Goal: Use online tool/utility: Utilize a website feature to perform a specific function

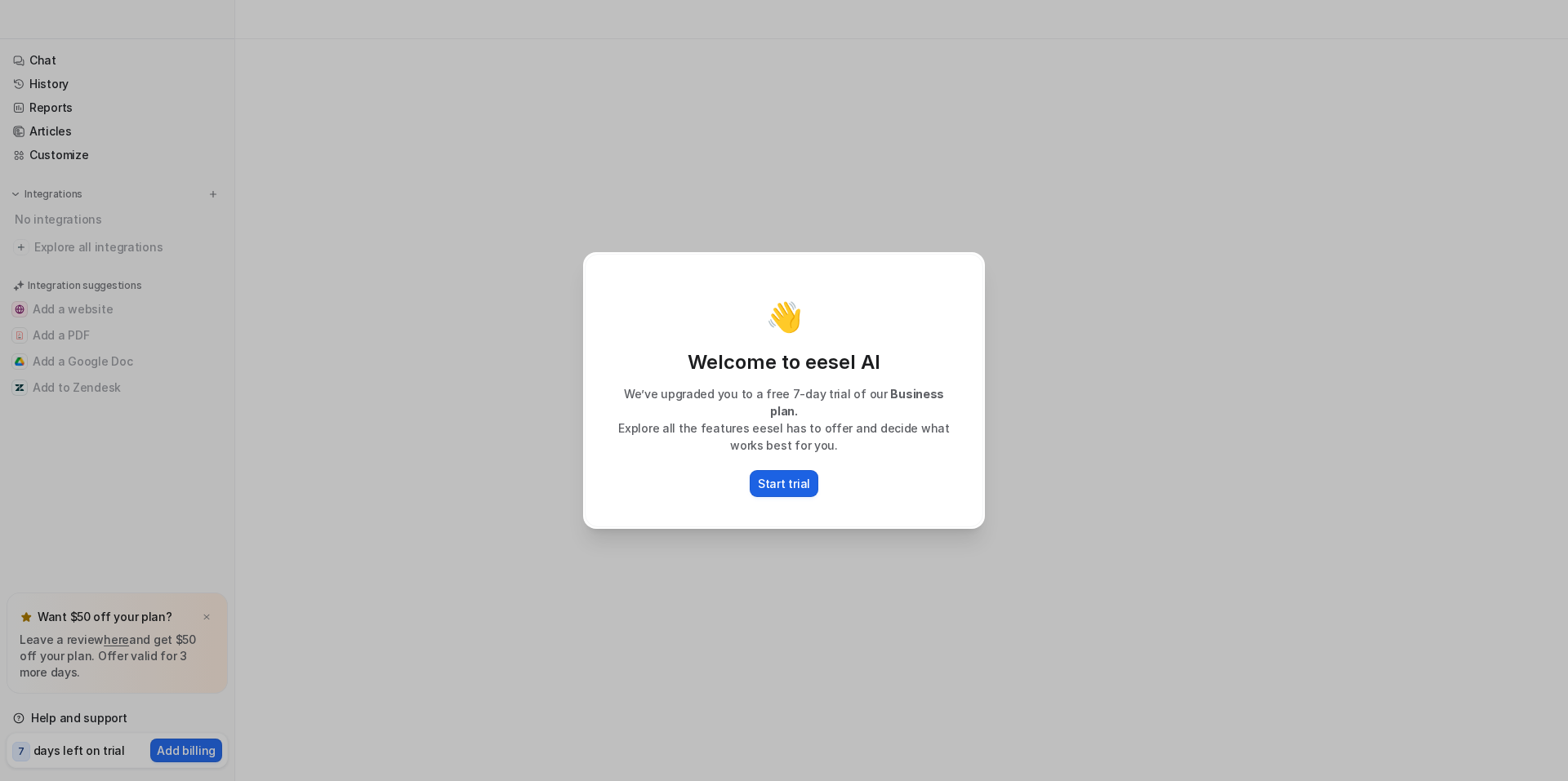
click at [789, 475] on p "Start trial" at bounding box center [784, 483] width 52 height 17
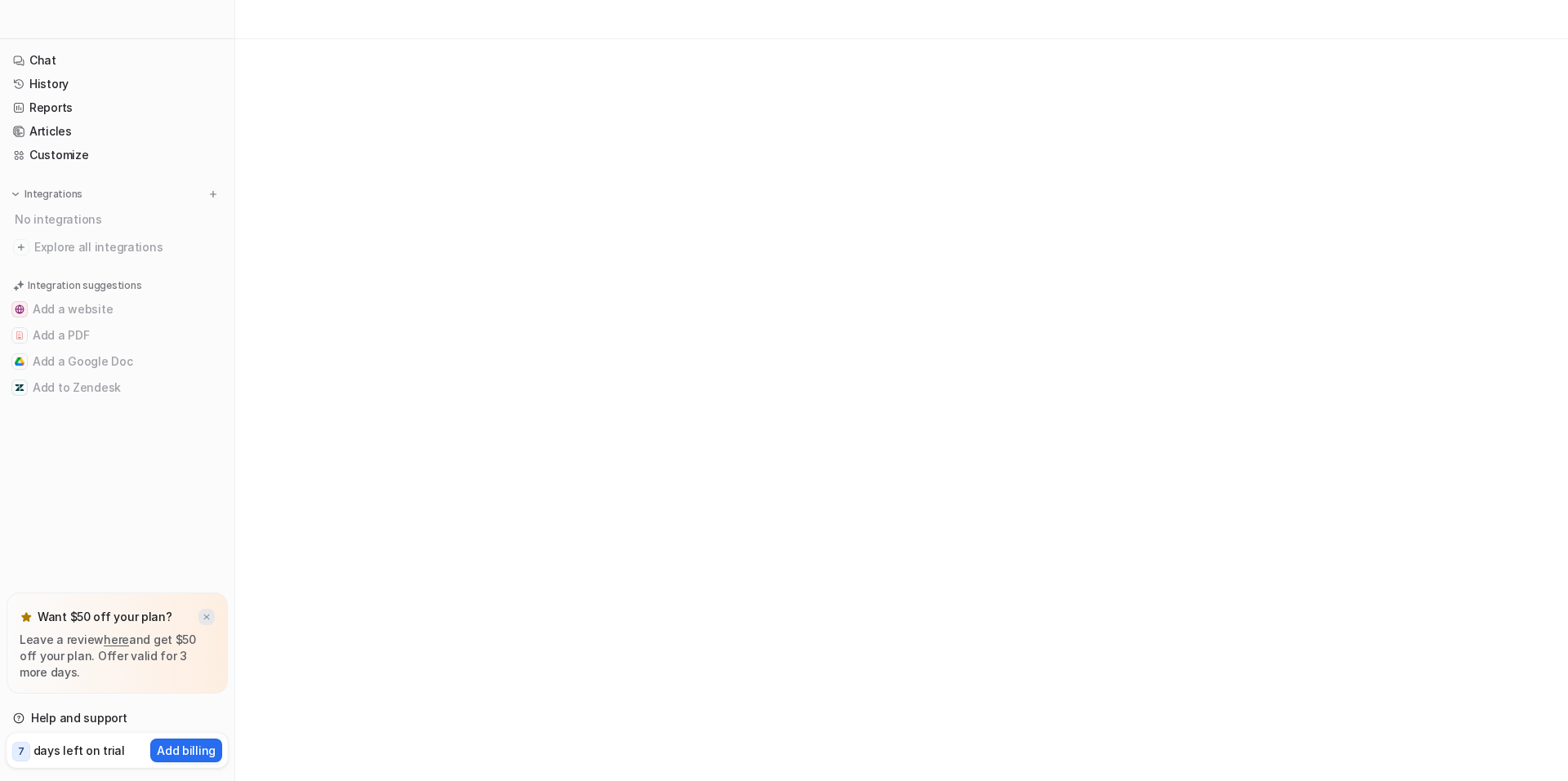
click at [202, 623] on img at bounding box center [207, 617] width 10 height 11
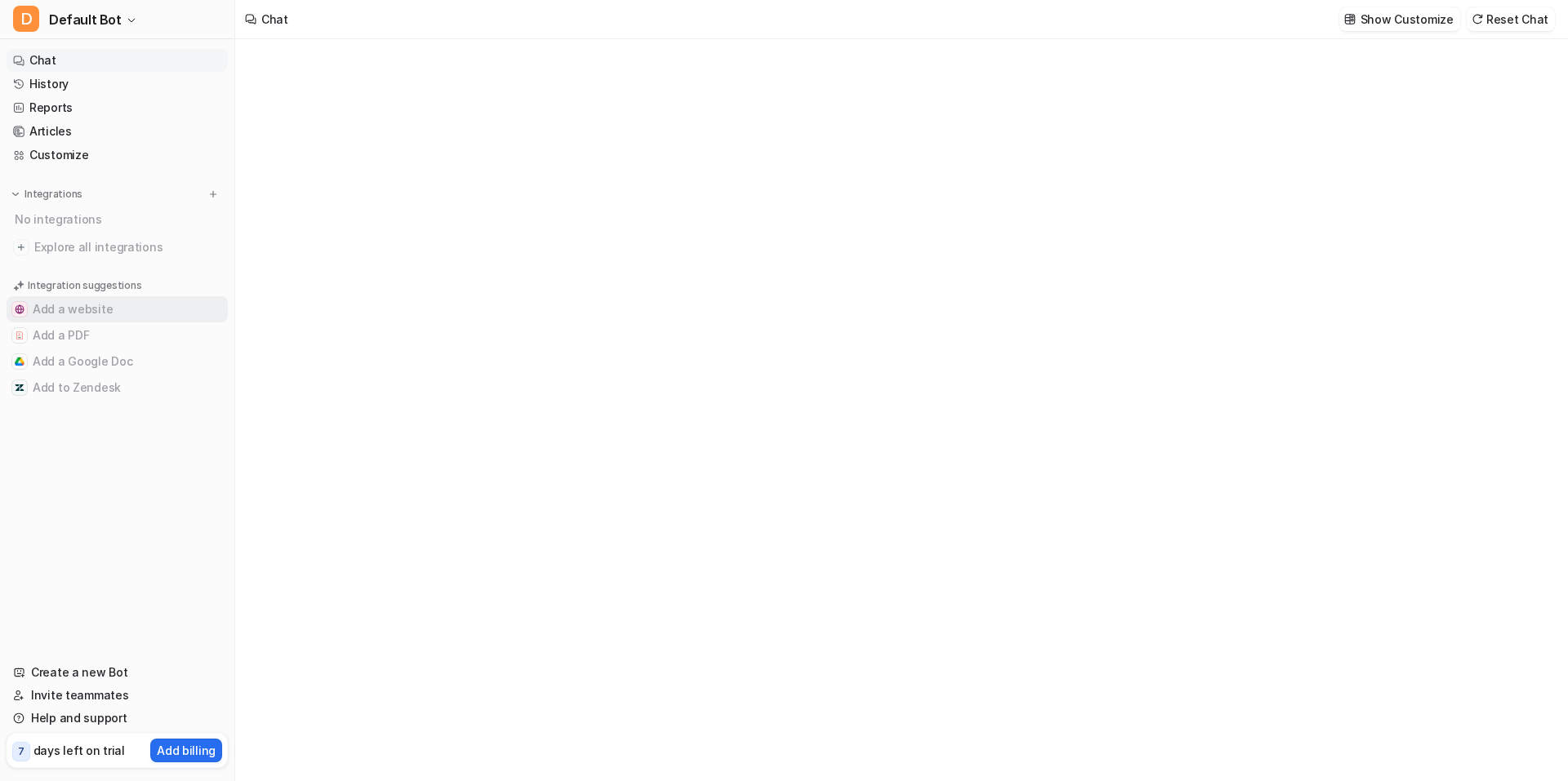
type textarea "**********"
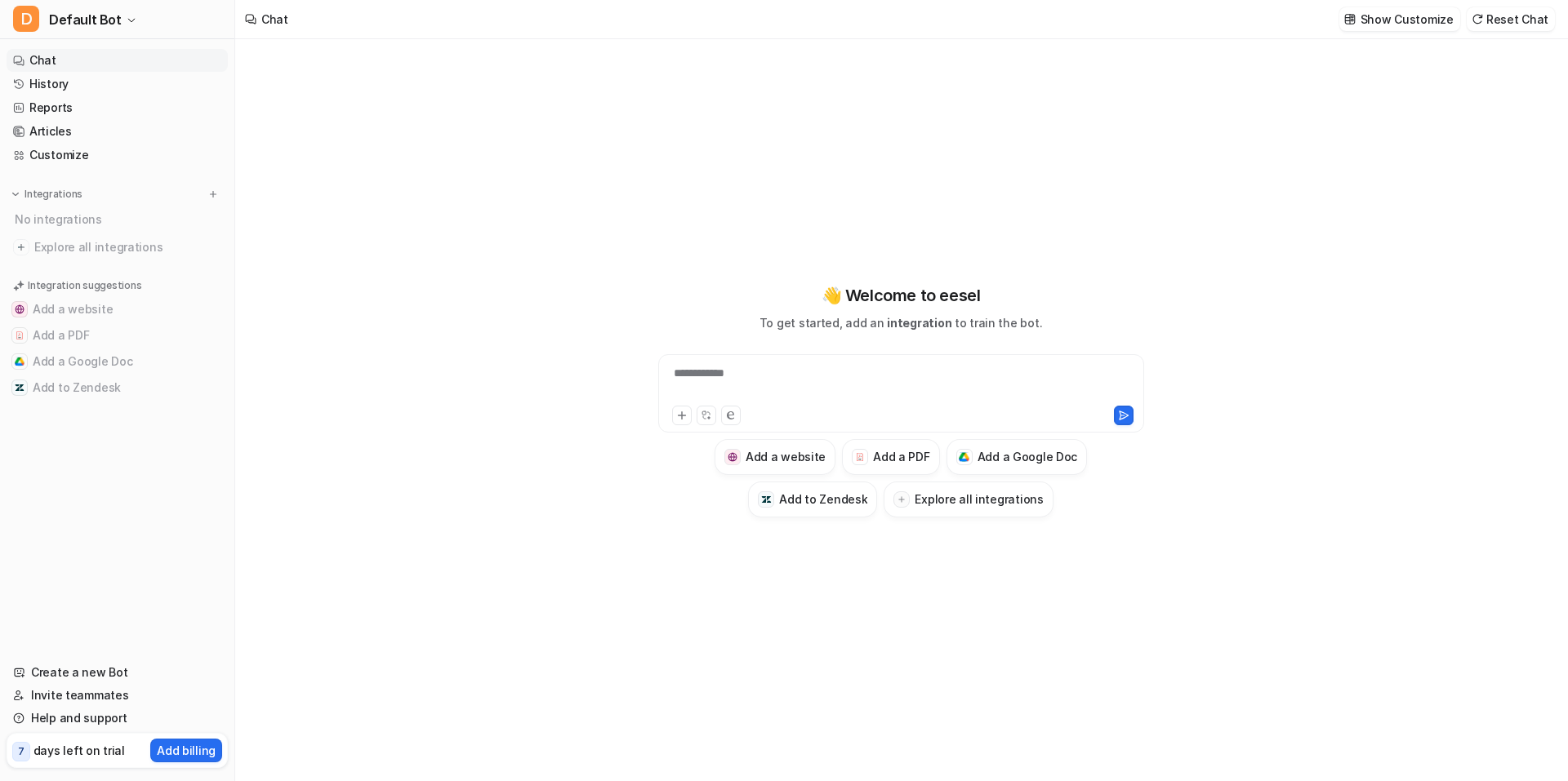
click at [717, 372] on div "**********" at bounding box center [901, 383] width 479 height 37
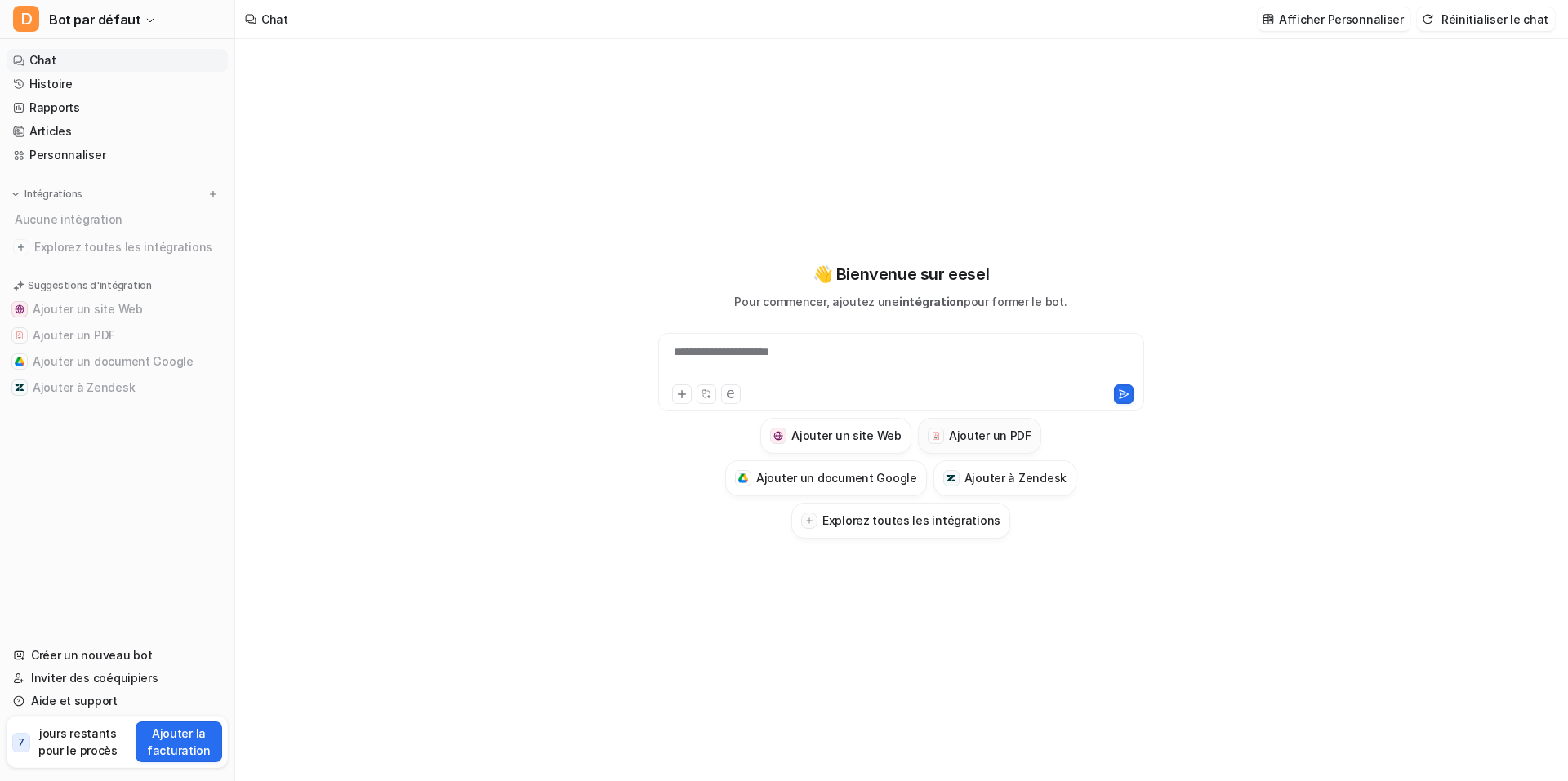
click at [917, 442] on button "Ajouter un PDF" at bounding box center [979, 436] width 123 height 36
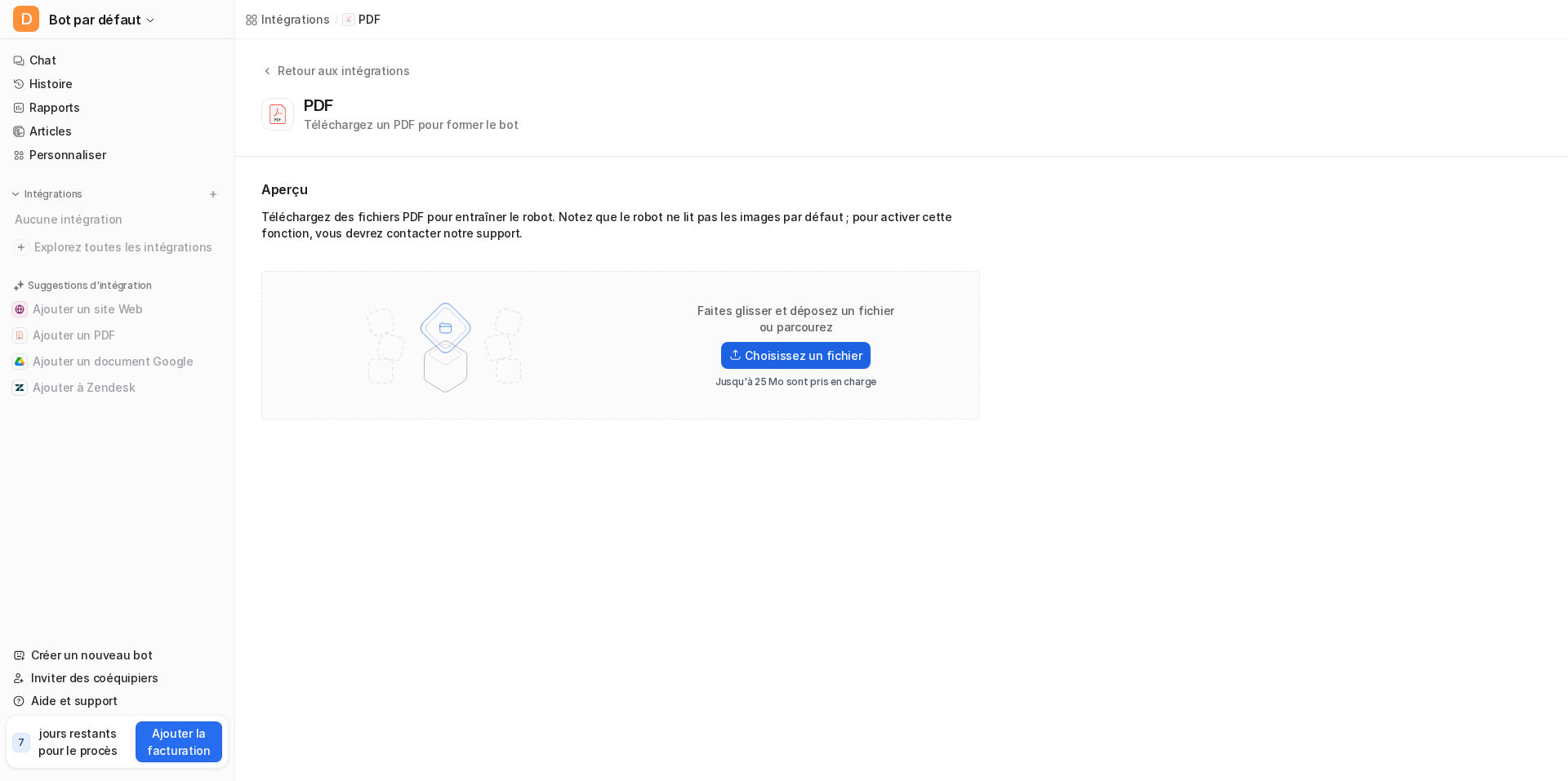
click at [799, 349] on font "Choisissez un fichier" at bounding box center [803, 355] width 117 height 14
click at [0, 0] on input "Choisissez un fichier" at bounding box center [0, 0] width 0 height 0
click at [765, 349] on font "Choisissez un fichier" at bounding box center [803, 355] width 117 height 14
click at [0, 0] on input "Choisissez un fichier" at bounding box center [0, 0] width 0 height 0
drag, startPoint x: 670, startPoint y: 285, endPoint x: 855, endPoint y: 288, distance: 185.0
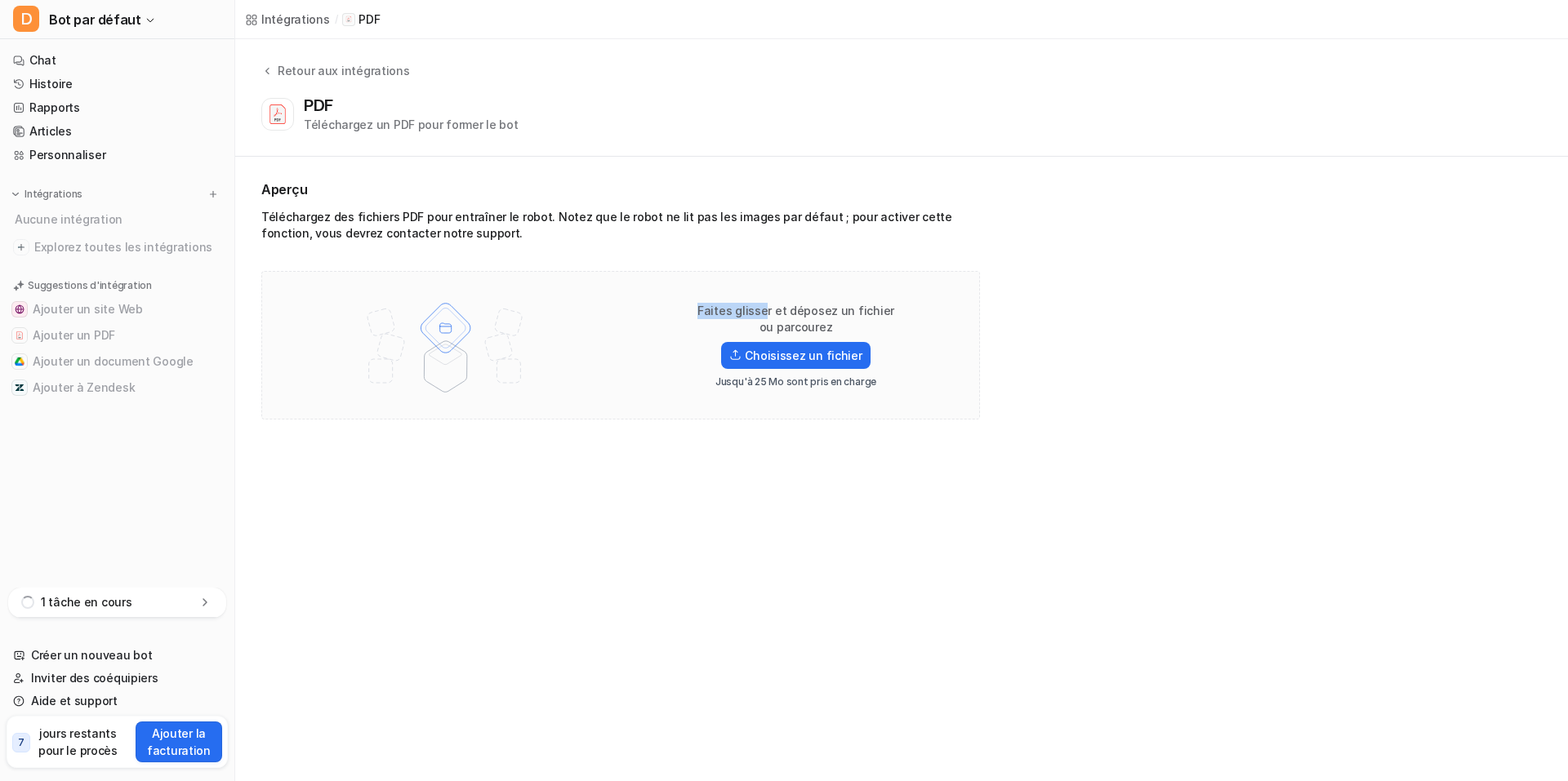
click at [819, 290] on div "Faites glisser et déposez un fichier ou parcourez Choisissez un fichier Jusqu'à…" at bounding box center [621, 345] width 684 height 114
click at [451, 293] on img at bounding box center [446, 345] width 213 height 114
click at [817, 313] on p "Faites glisser et déposez un fichier ou parcourez" at bounding box center [796, 319] width 209 height 33
click at [101, 609] on font "1 tâche en cours" at bounding box center [86, 602] width 92 height 14
click at [83, 487] on font "1 tâche en cours" at bounding box center [86, 479] width 92 height 14
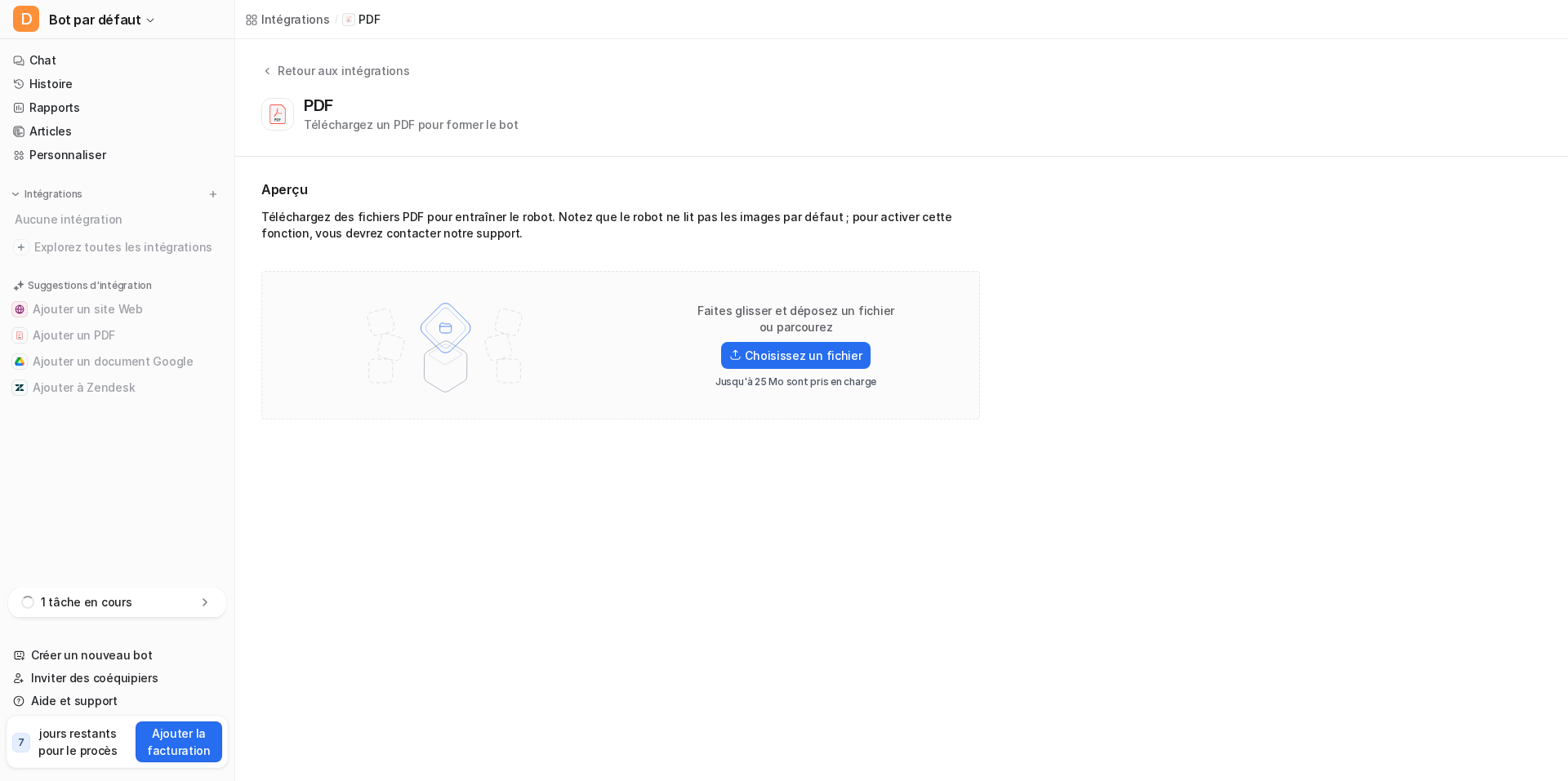
click at [118, 618] on div "1 tâche en cours" at bounding box center [117, 602] width 218 height 31
click at [197, 506] on icon at bounding box center [205, 498] width 17 height 17
click at [167, 613] on div "1 tâche terminée" at bounding box center [117, 602] width 218 height 31
click at [156, 553] on div "Traitement terminé" at bounding box center [117, 540] width 192 height 26
click at [202, 545] on icon at bounding box center [207, 540] width 10 height 10
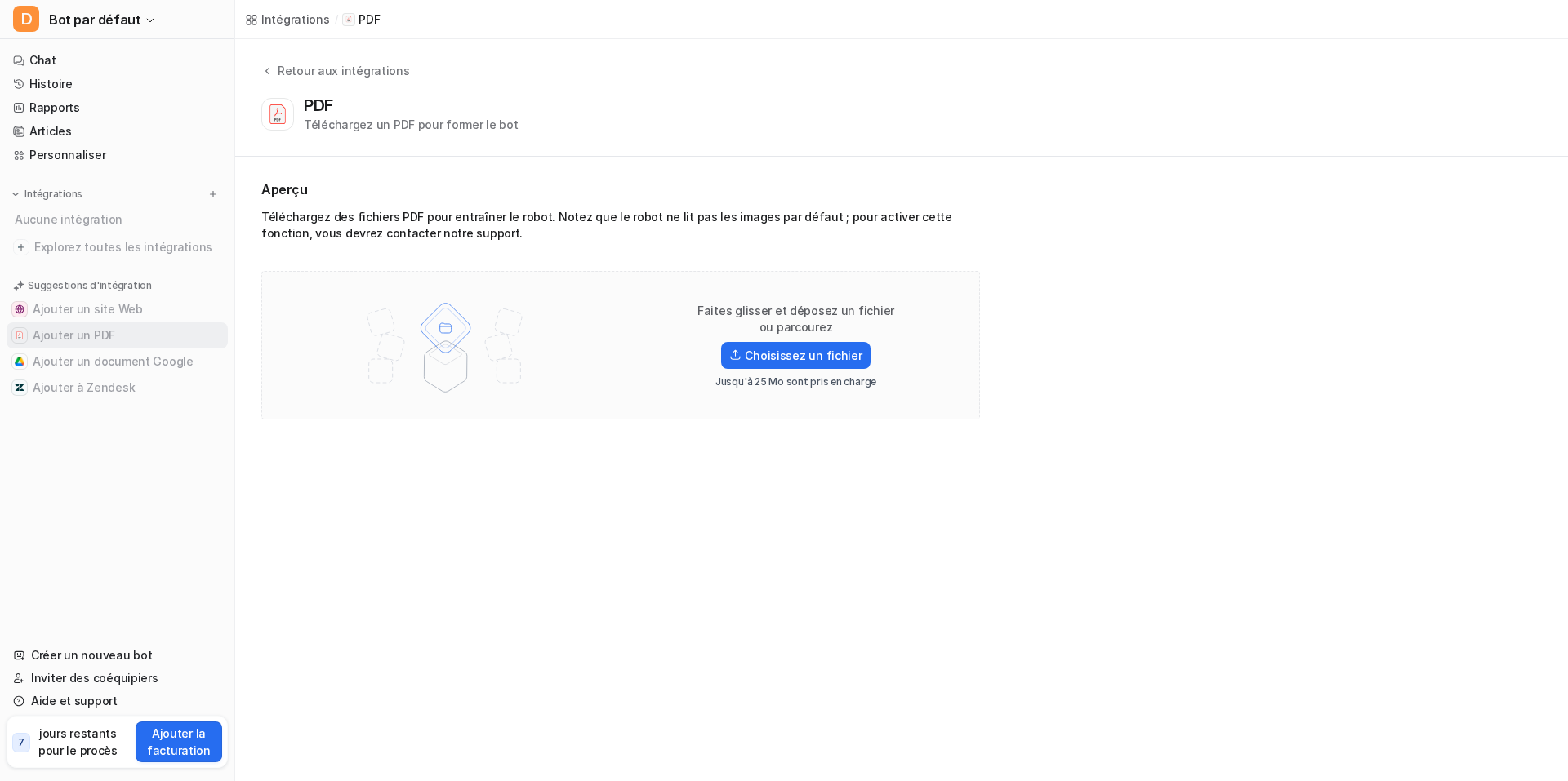
click at [115, 322] on button "Ajouter un PDF" at bounding box center [117, 336] width 222 height 26
click at [398, 102] on div "PDF Téléchargez un PDF pour former le bot" at bounding box center [411, 114] width 215 height 37
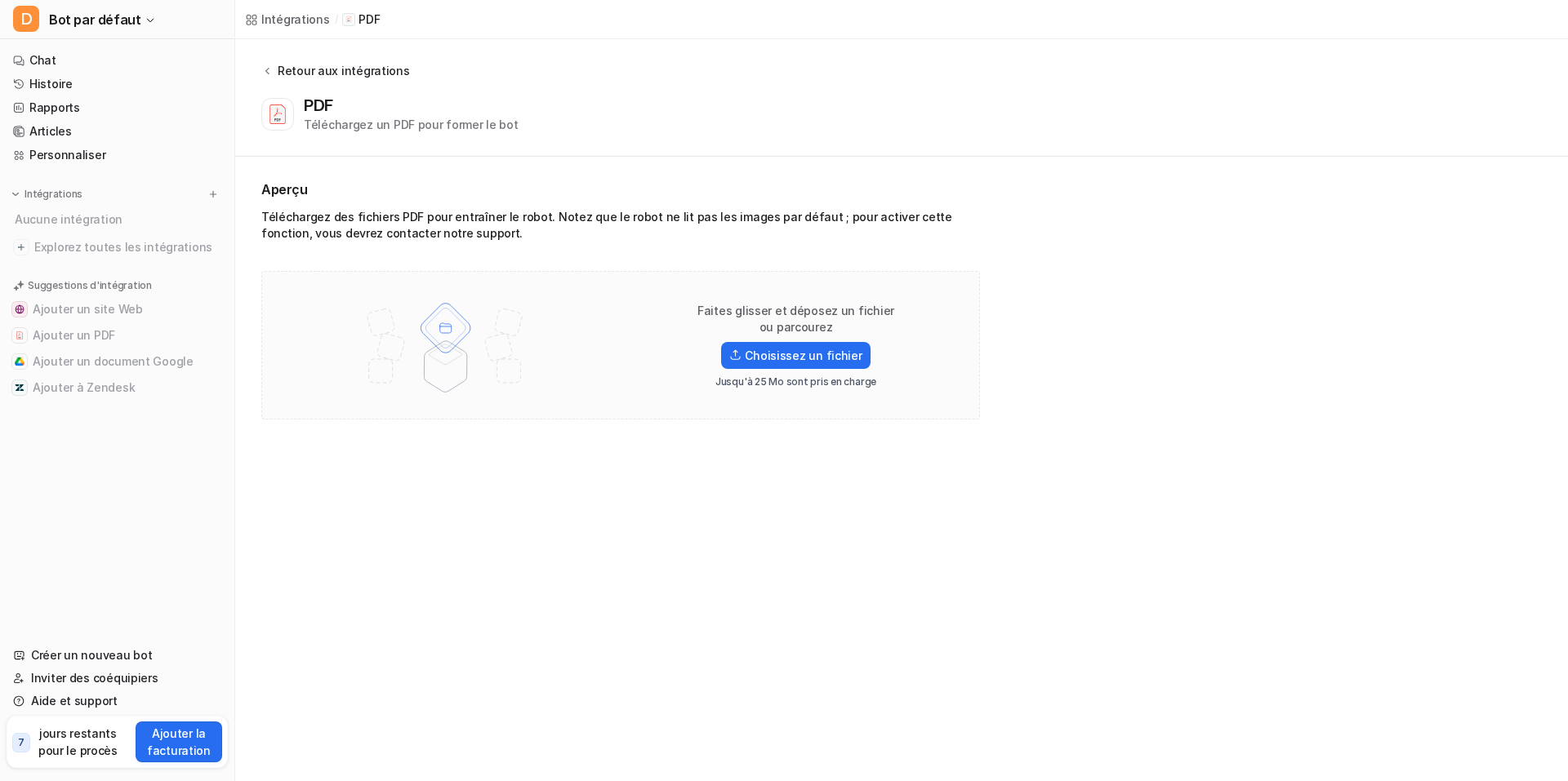
click at [330, 64] on font "Retour aux intégrations" at bounding box center [344, 70] width 132 height 14
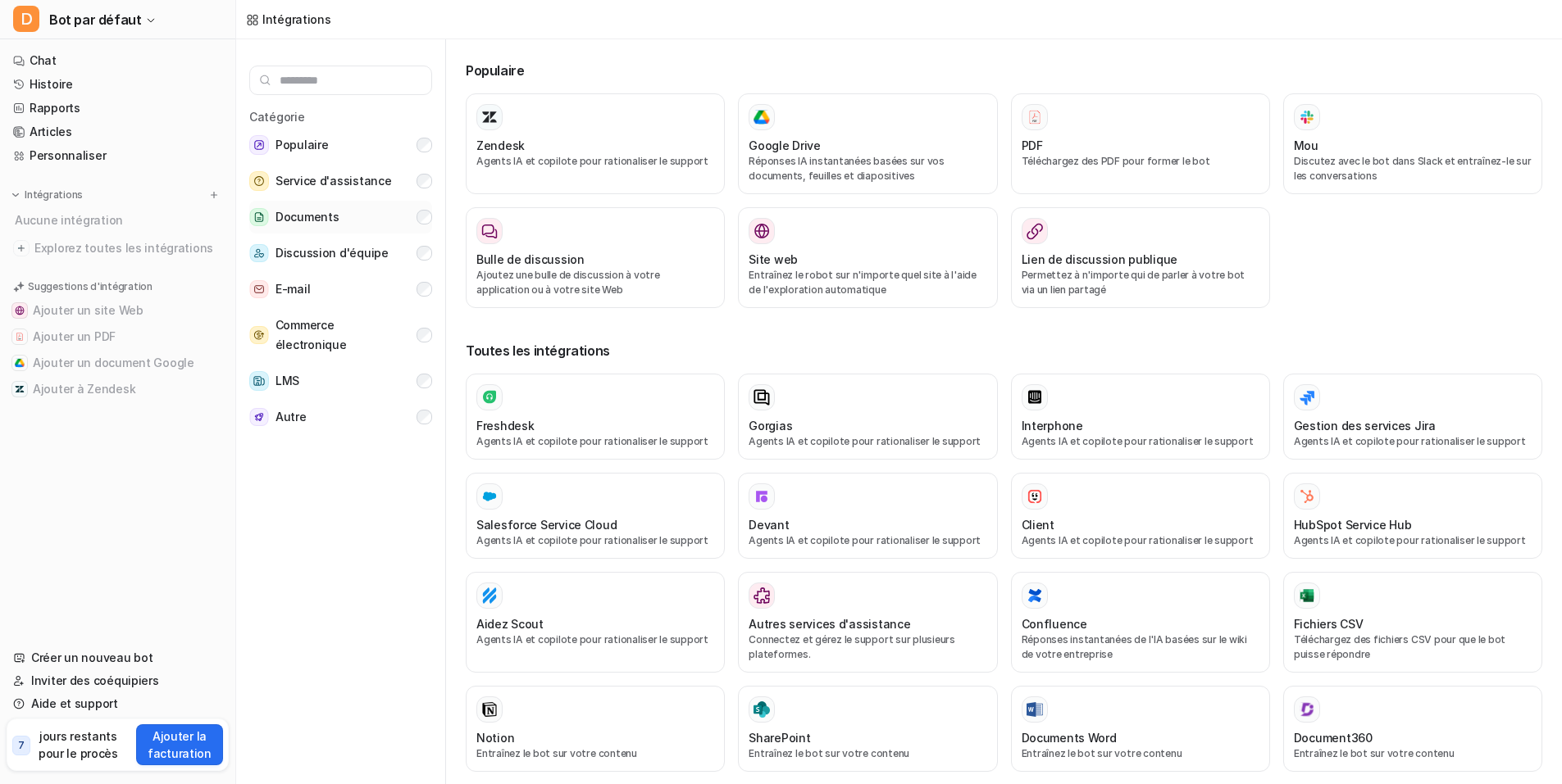
click at [350, 201] on button "Documents" at bounding box center [340, 217] width 183 height 33
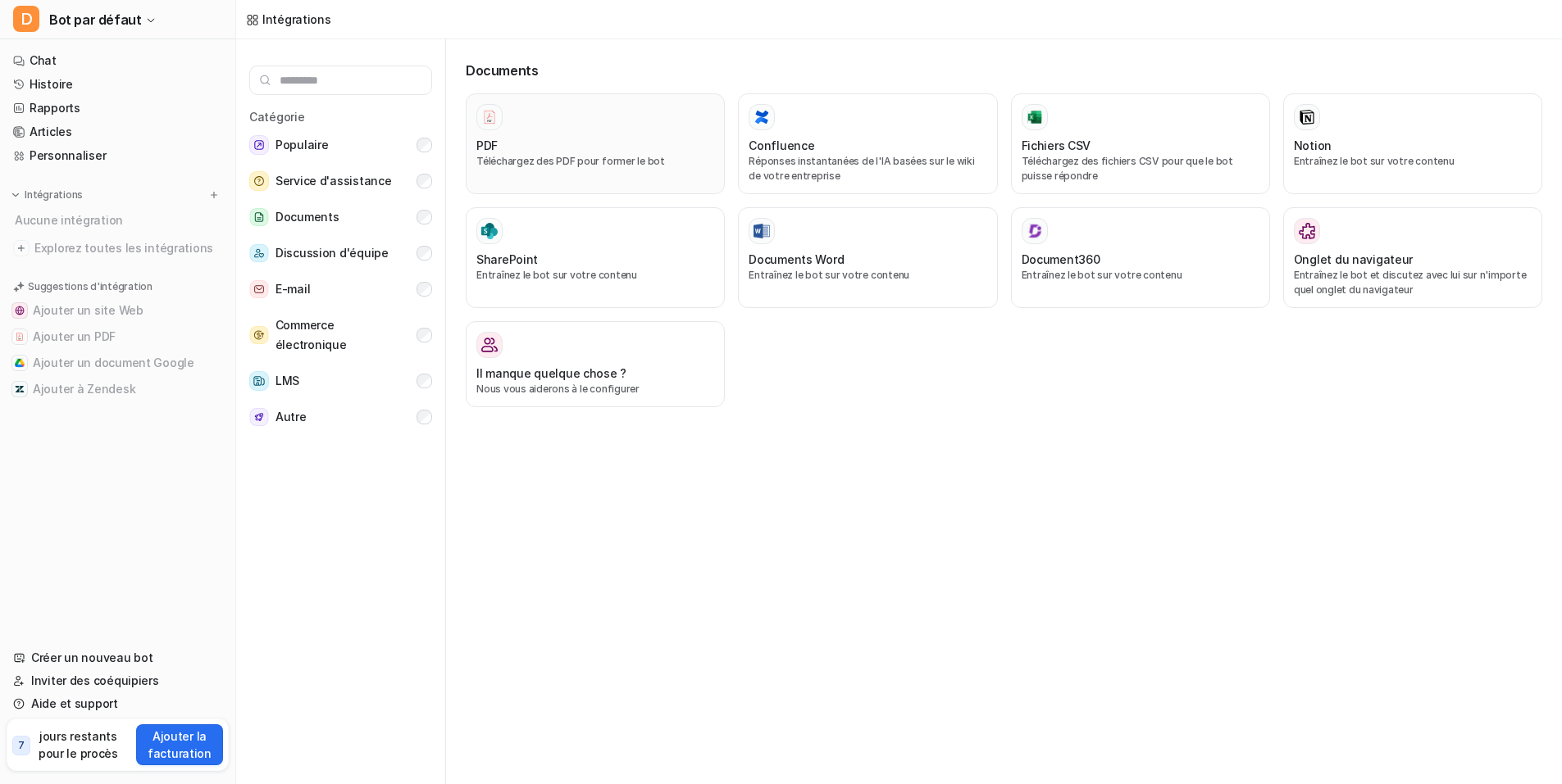
click at [505, 127] on div "PDF Téléchargez des PDF pour former le bot" at bounding box center [595, 144] width 237 height 80
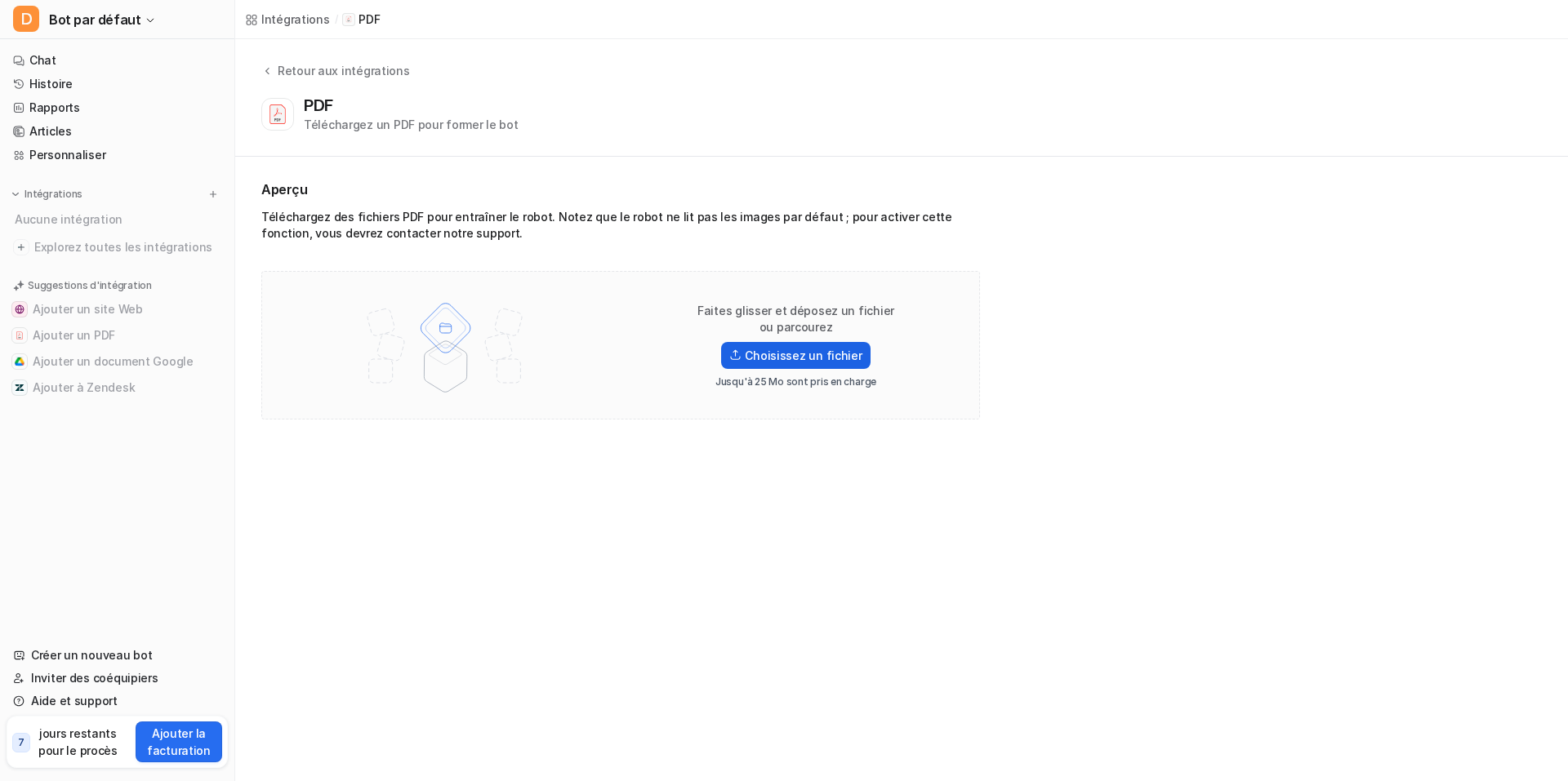
click at [789, 349] on font "Choisissez un fichier" at bounding box center [803, 355] width 117 height 14
click at [0, 0] on input "Choisissez un fichier" at bounding box center [0, 0] width 0 height 0
click at [100, 57] on link "Chat" at bounding box center [117, 60] width 222 height 23
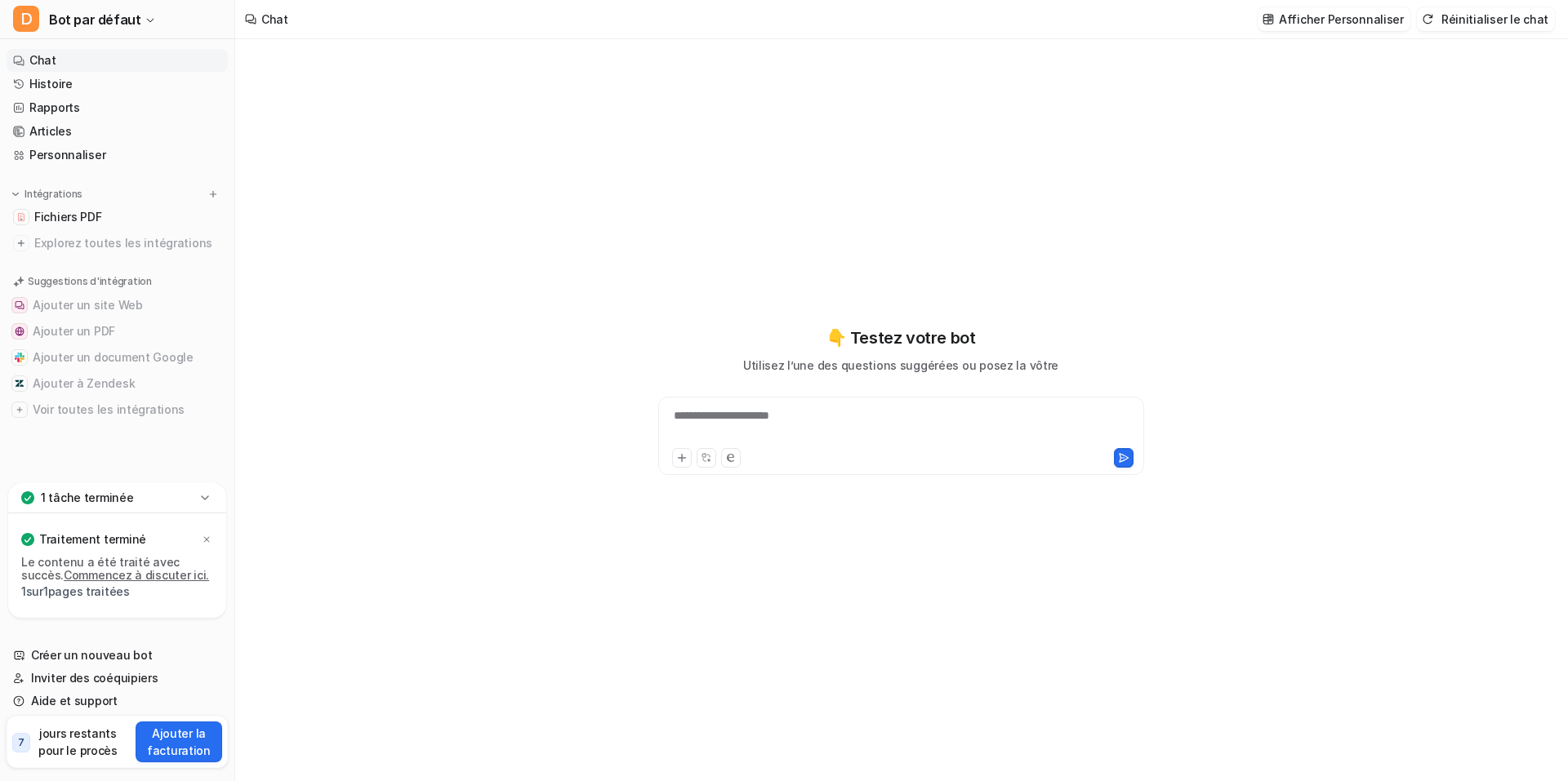
click at [762, 415] on font "**********" at bounding box center [722, 416] width 96 height 12
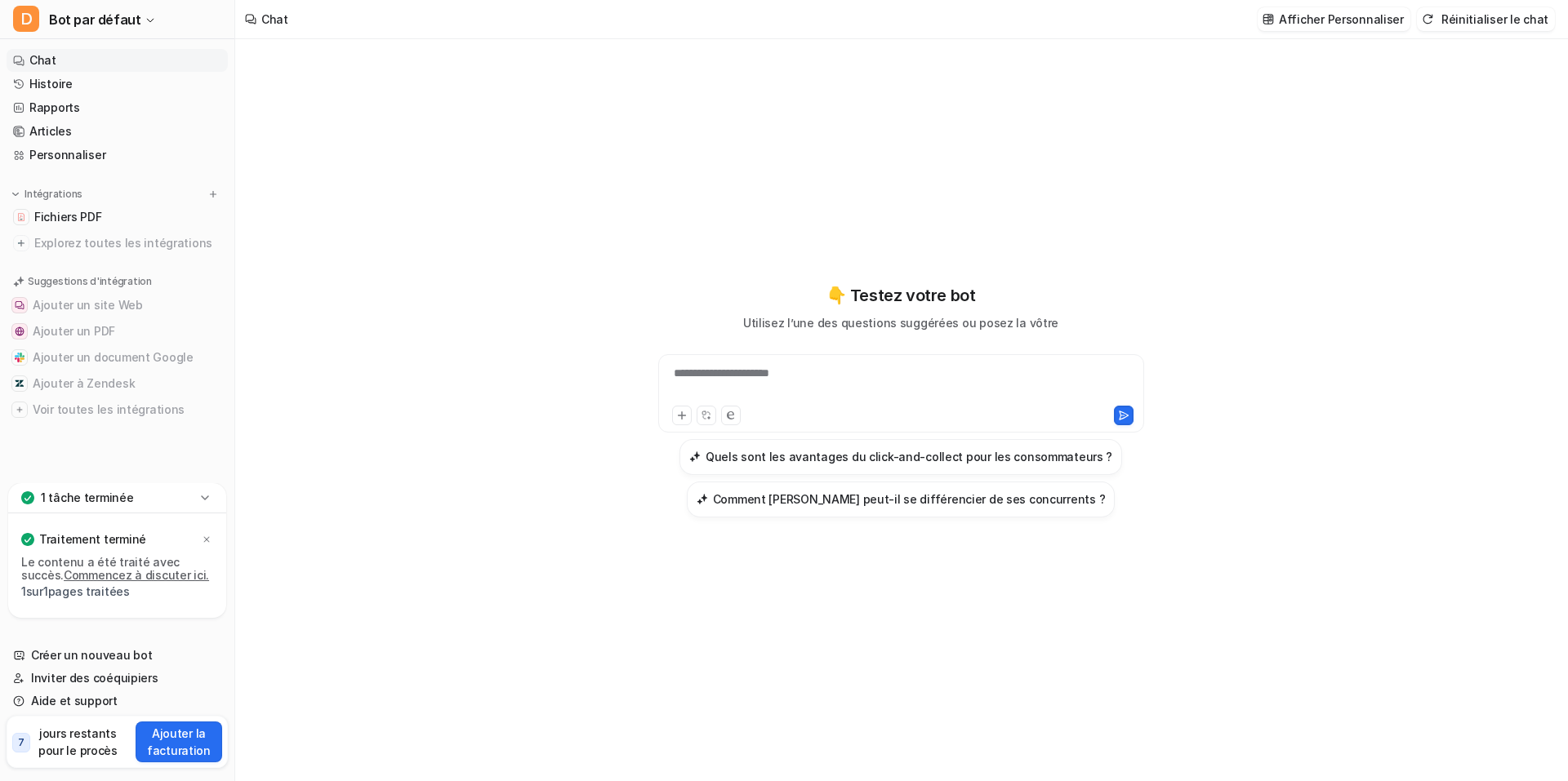
click at [890, 572] on div "**********" at bounding box center [900, 401] width 601 height 547
click at [676, 417] on icon at bounding box center [682, 416] width 12 height 12
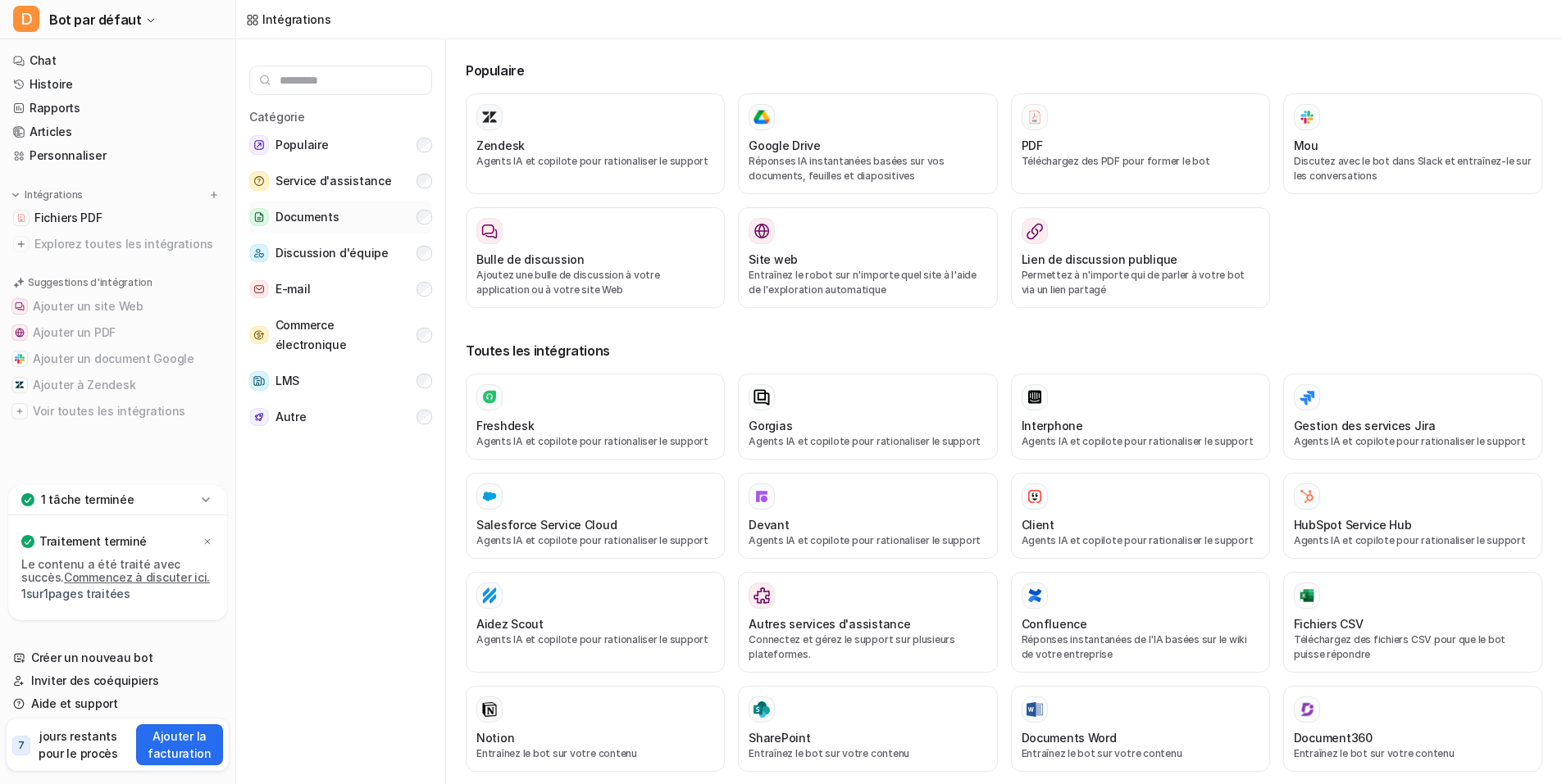
click at [343, 204] on button "Documents" at bounding box center [340, 217] width 183 height 33
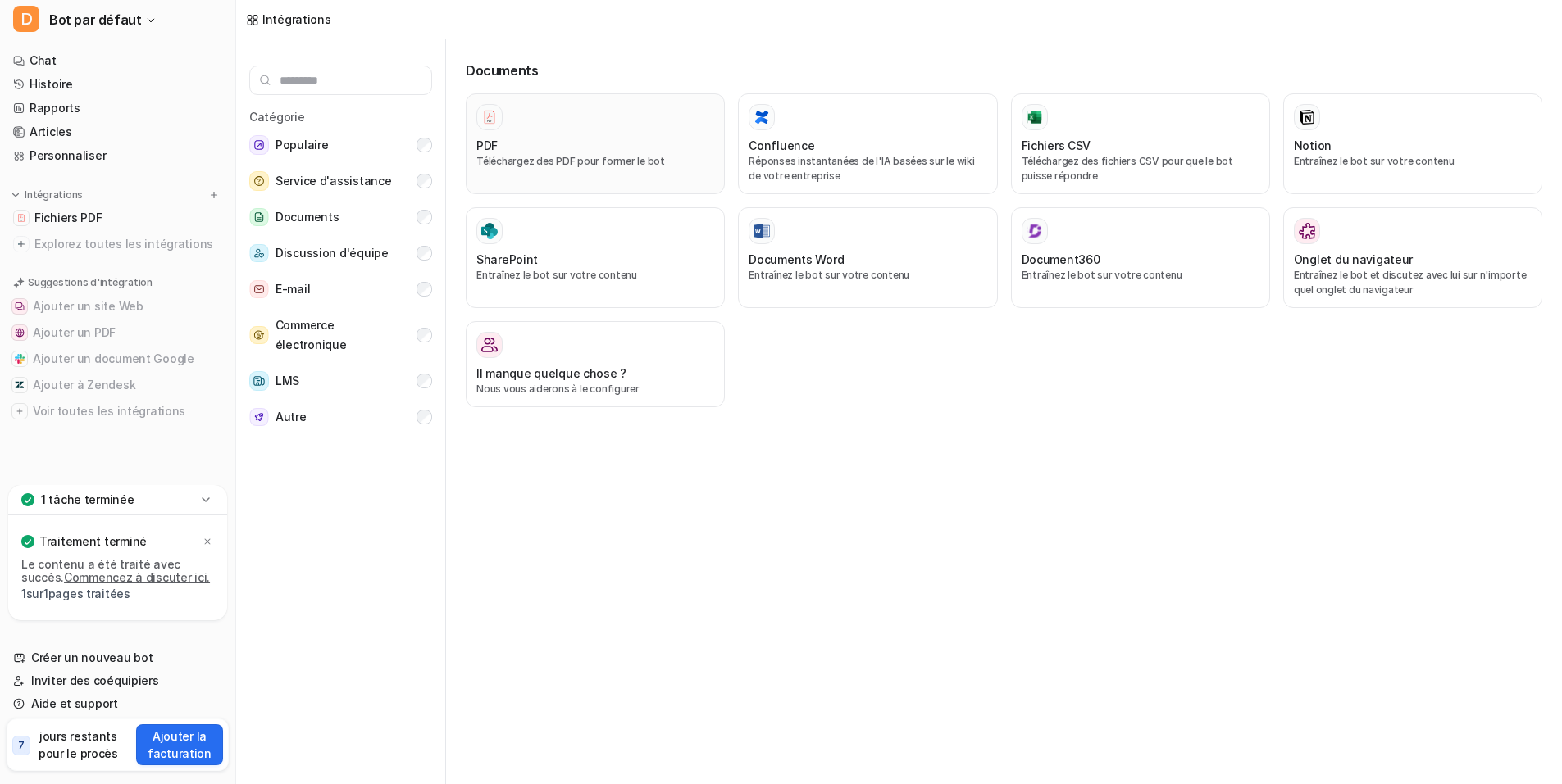
click at [501, 137] on div "PDF" at bounding box center [595, 145] width 237 height 17
click at [481, 109] on img at bounding box center [490, 116] width 17 height 16
click at [514, 155] on font "Téléchargez des PDF pour former le bot" at bounding box center [570, 161] width 188 height 12
click at [584, 137] on div "PDF" at bounding box center [595, 145] width 237 height 17
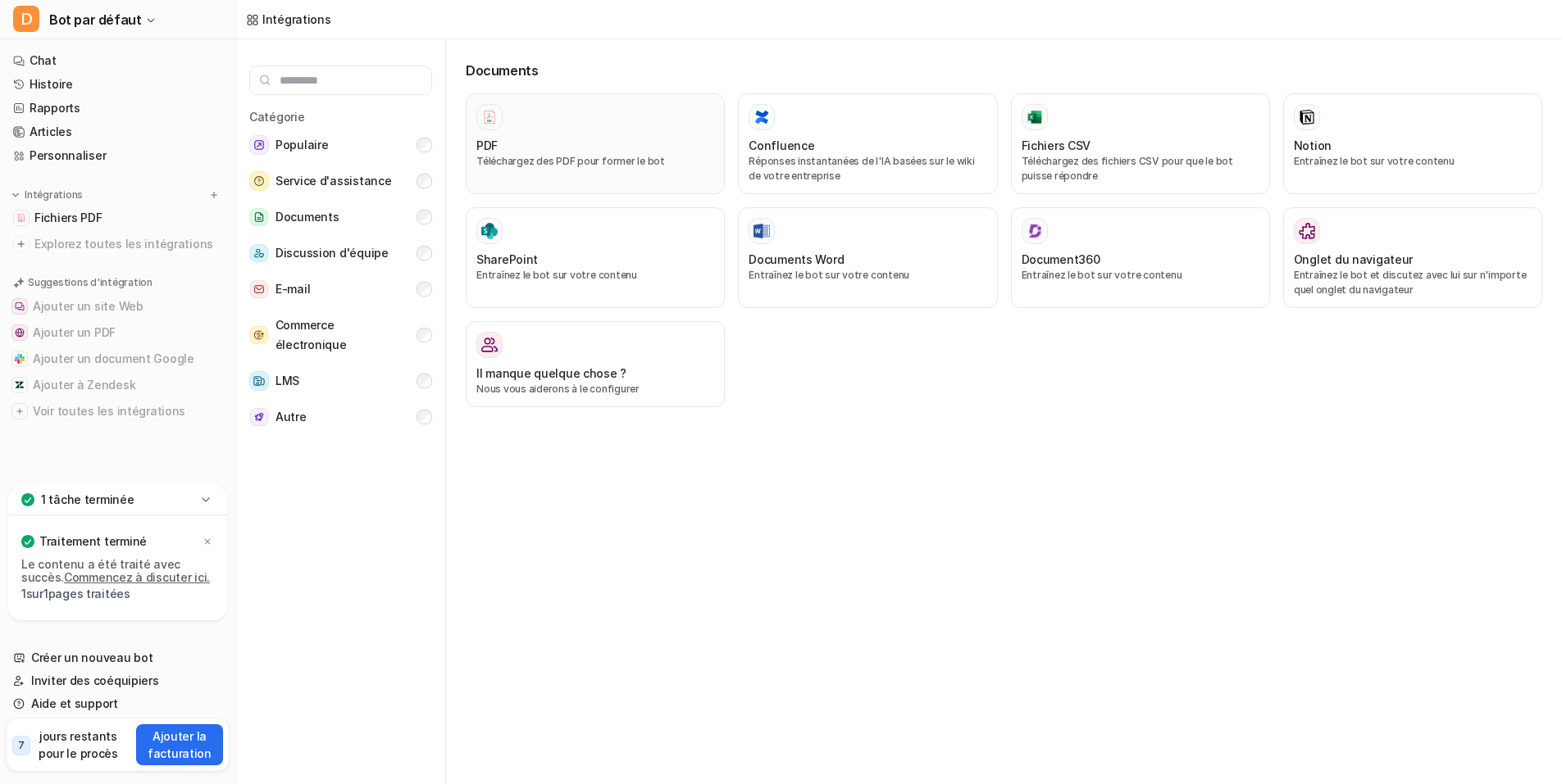
click at [584, 137] on div "PDF" at bounding box center [595, 145] width 237 height 17
click at [871, 124] on div "Confluence Réponses instantanées de l'IA basées sur le wiki de votre entreprise" at bounding box center [867, 144] width 237 height 80
click at [631, 118] on div at bounding box center [595, 117] width 237 height 27
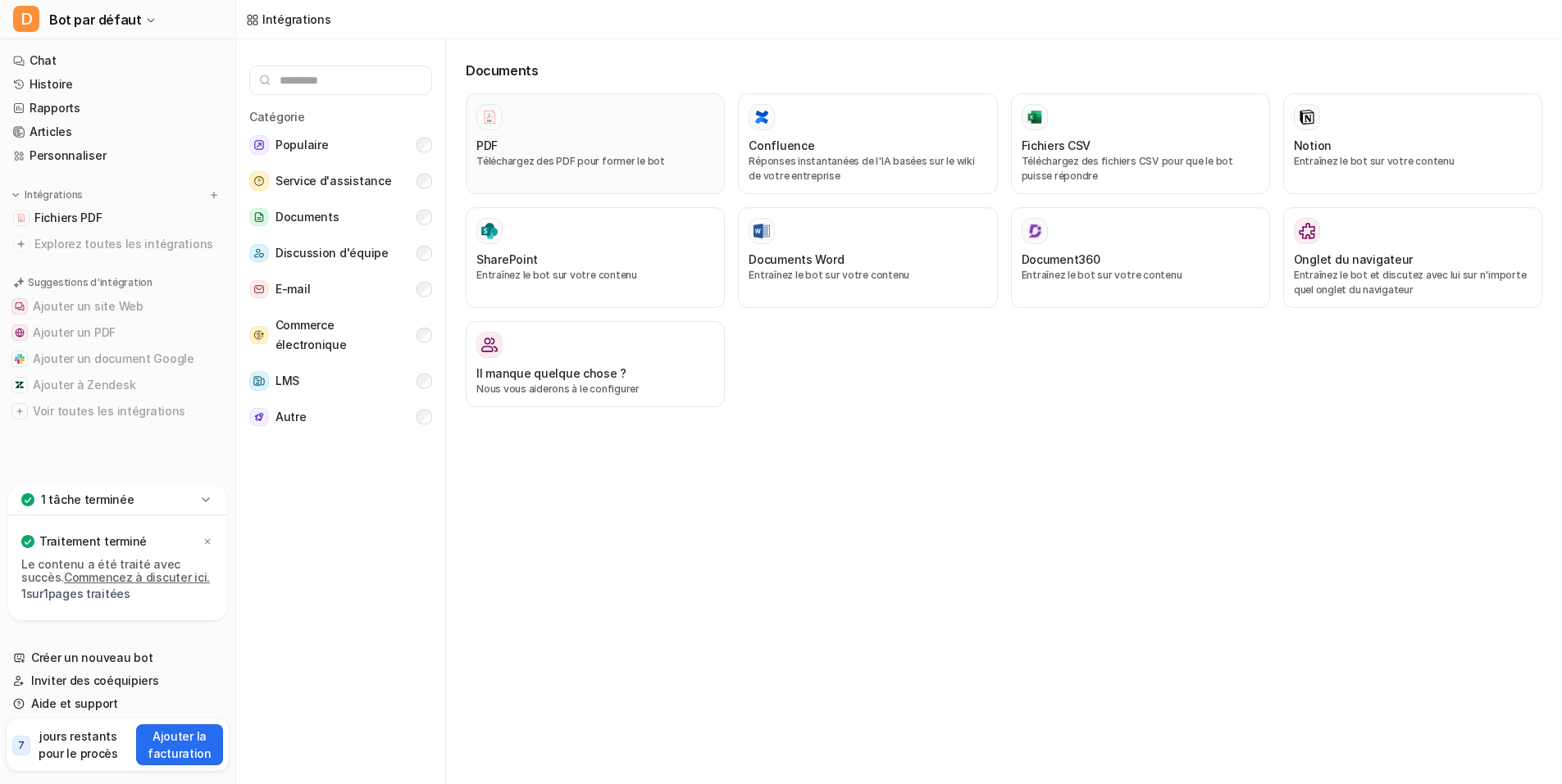
click at [631, 118] on div at bounding box center [595, 117] width 237 height 27
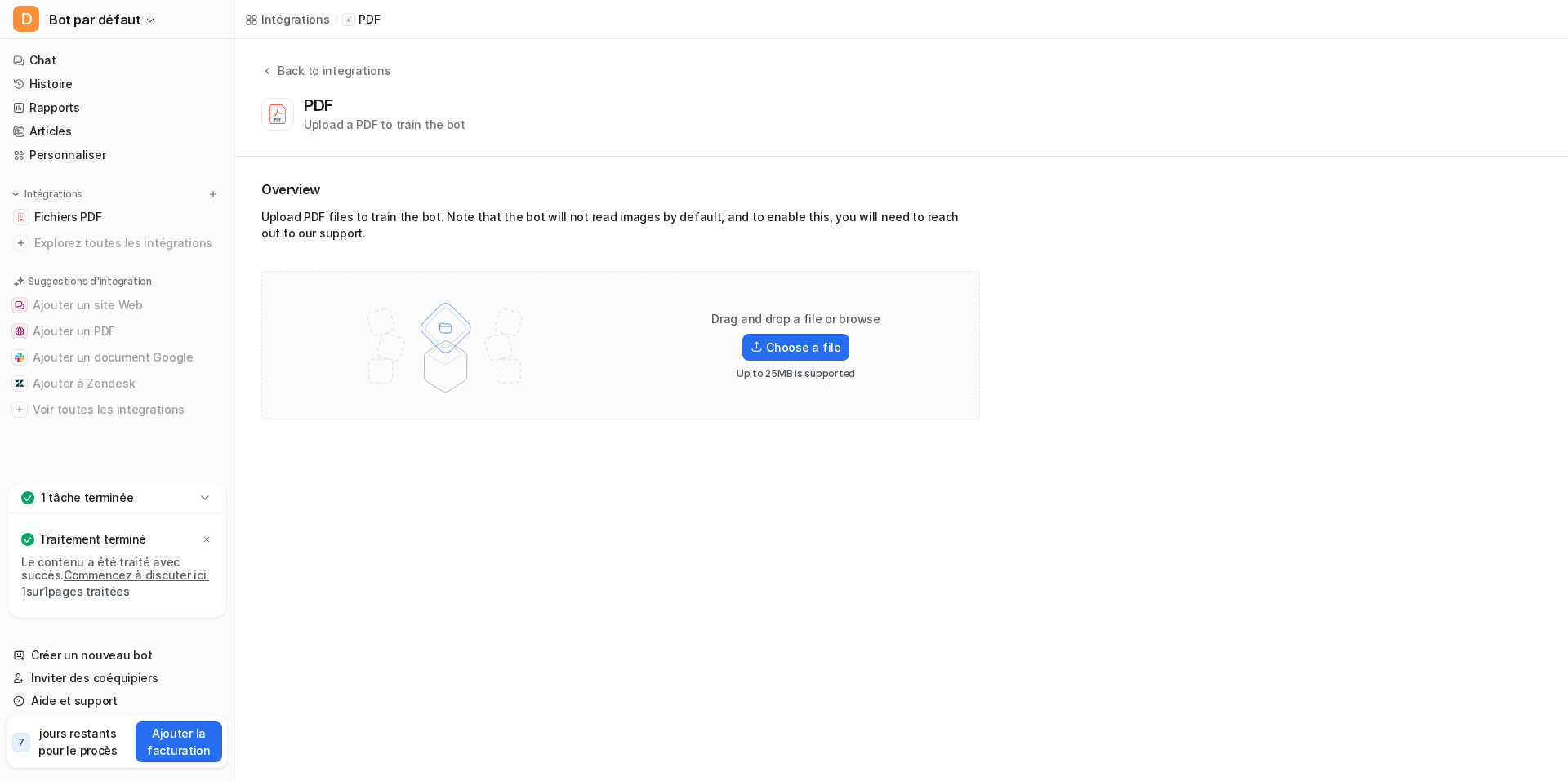
click at [628, 117] on div "PDF Upload a PDF to train the bot" at bounding box center [898, 114] width 1274 height 37
click at [95, 206] on link "Fichiers PDF" at bounding box center [117, 217] width 222 height 23
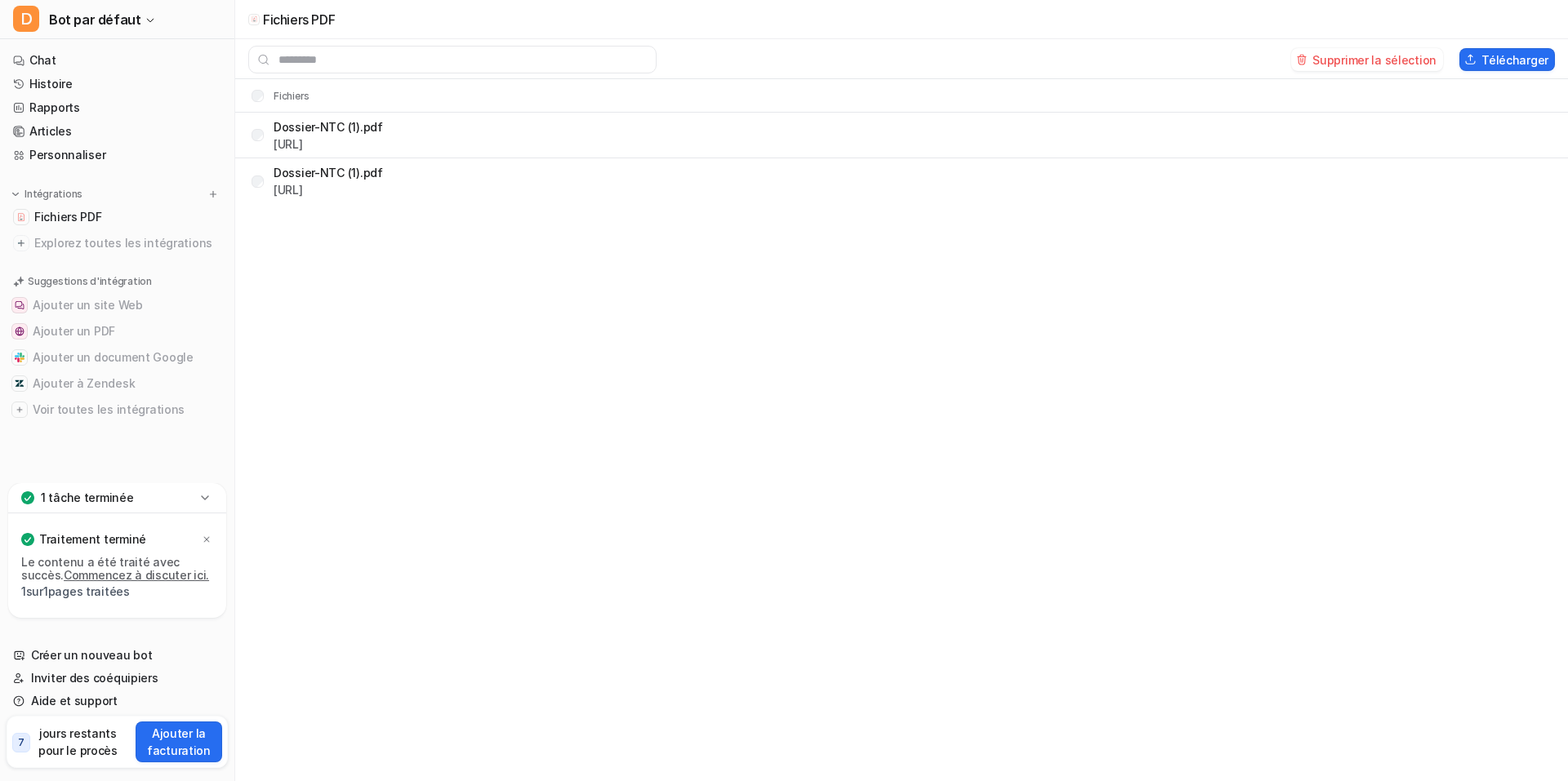
click at [72, 42] on nav "Chat Histoire Rapports Articles Personnaliser Intégrations Fichiers PDF Explore…" at bounding box center [117, 262] width 235 height 441
click at [79, 51] on link "Chat" at bounding box center [117, 60] width 222 height 23
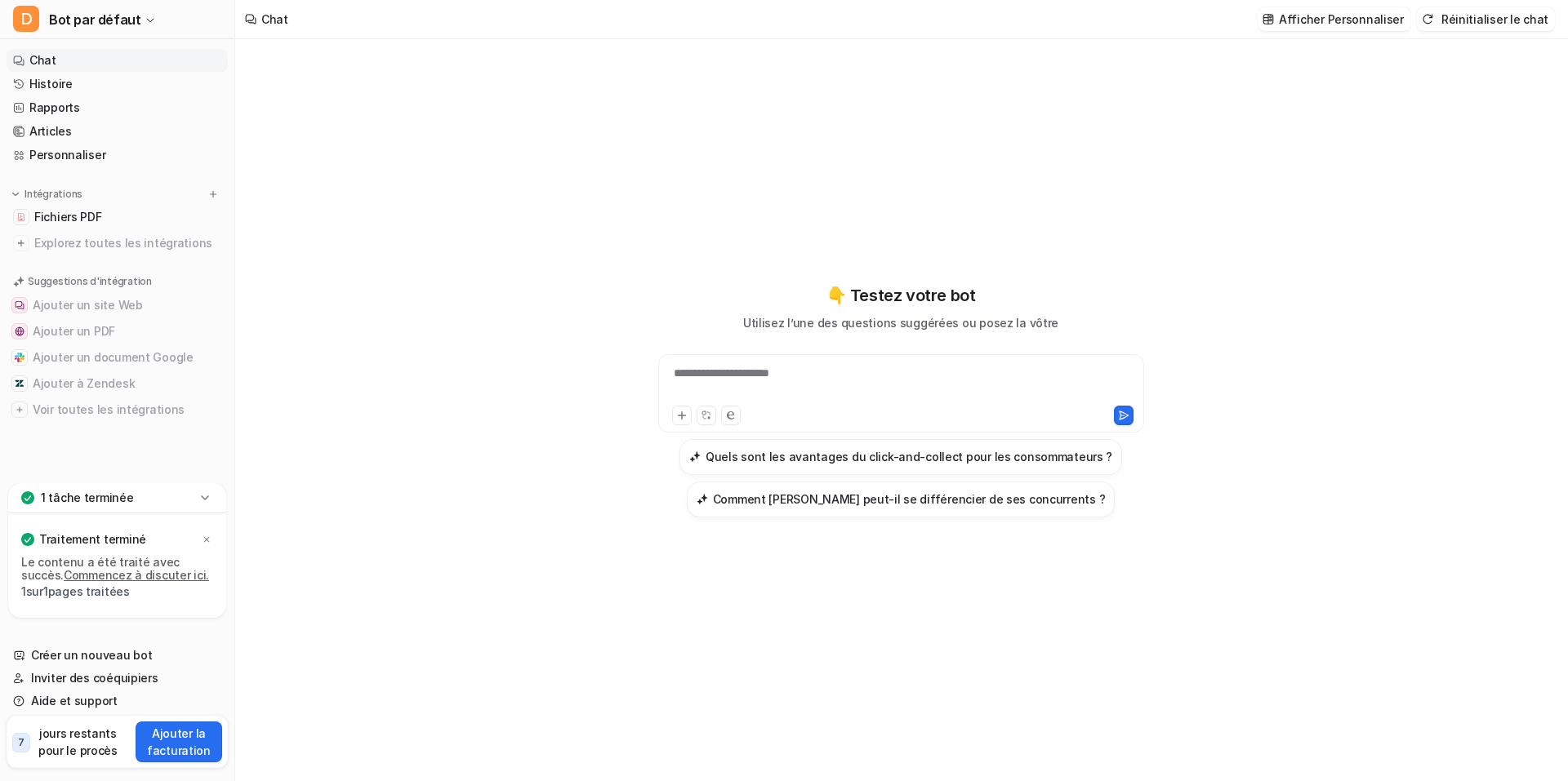
click at [756, 386] on div "**********" at bounding box center [901, 383] width 479 height 37
paste div
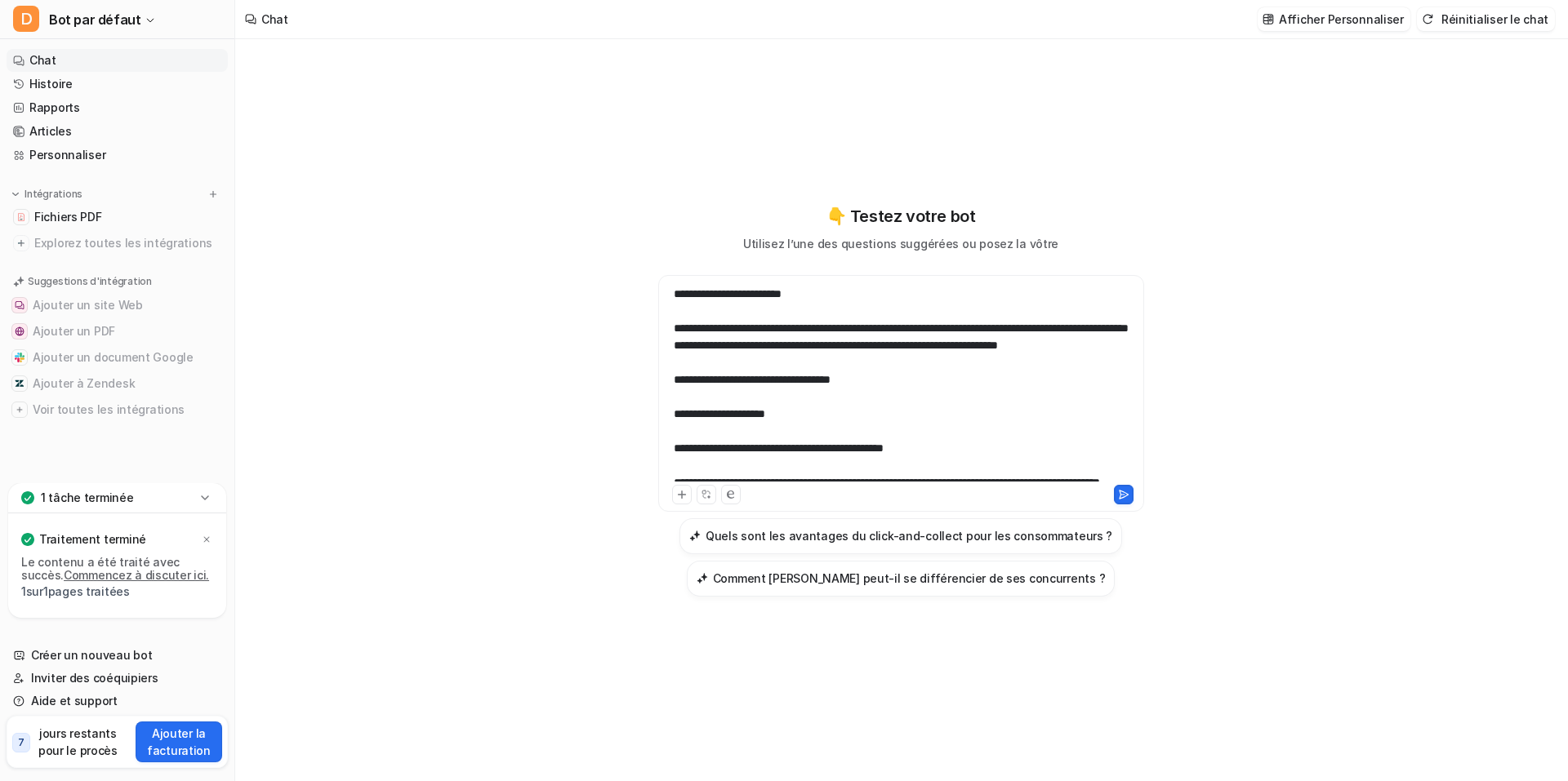
scroll to position [815, 0]
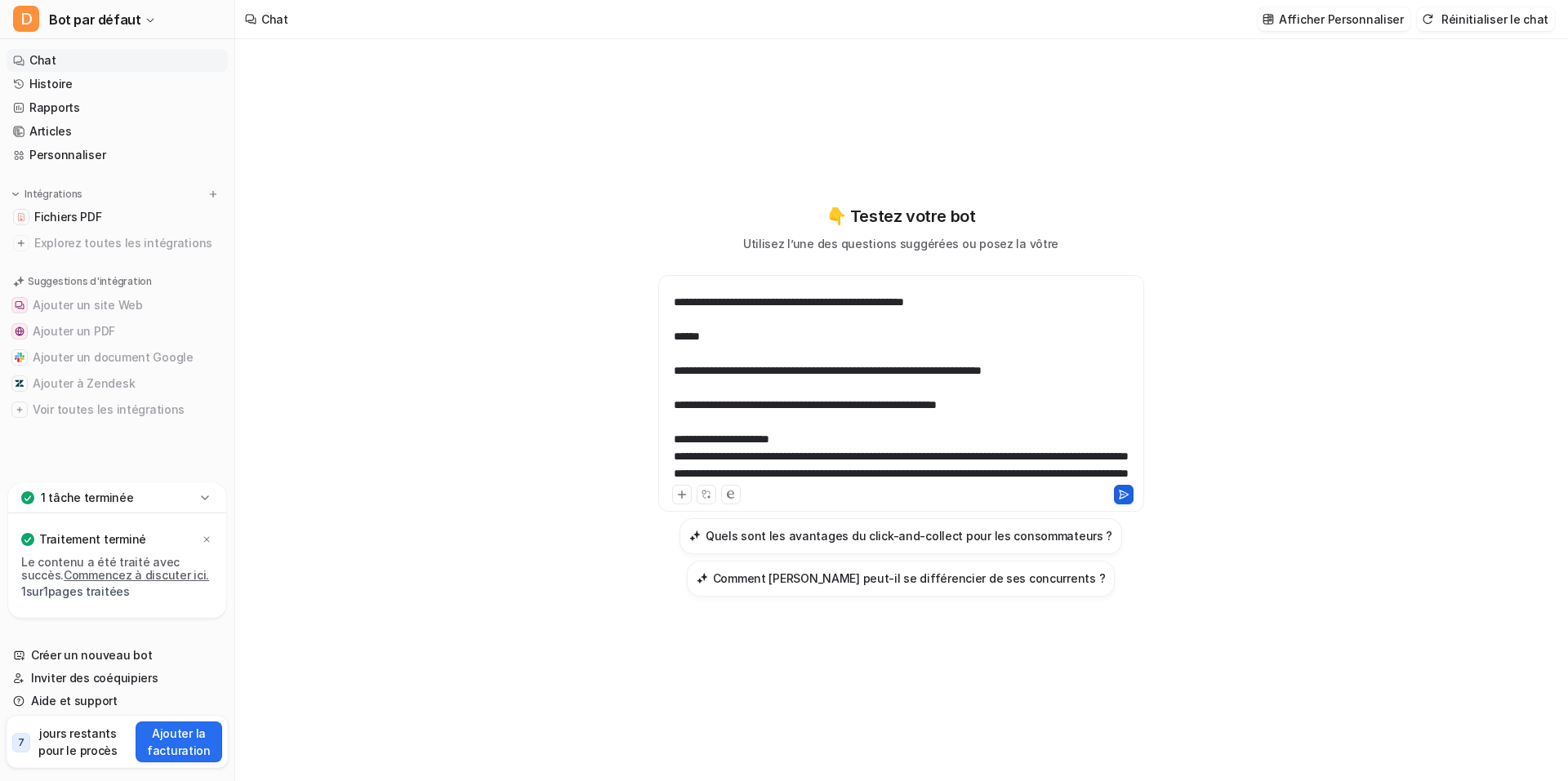
click at [1118, 493] on icon at bounding box center [1123, 495] width 12 height 12
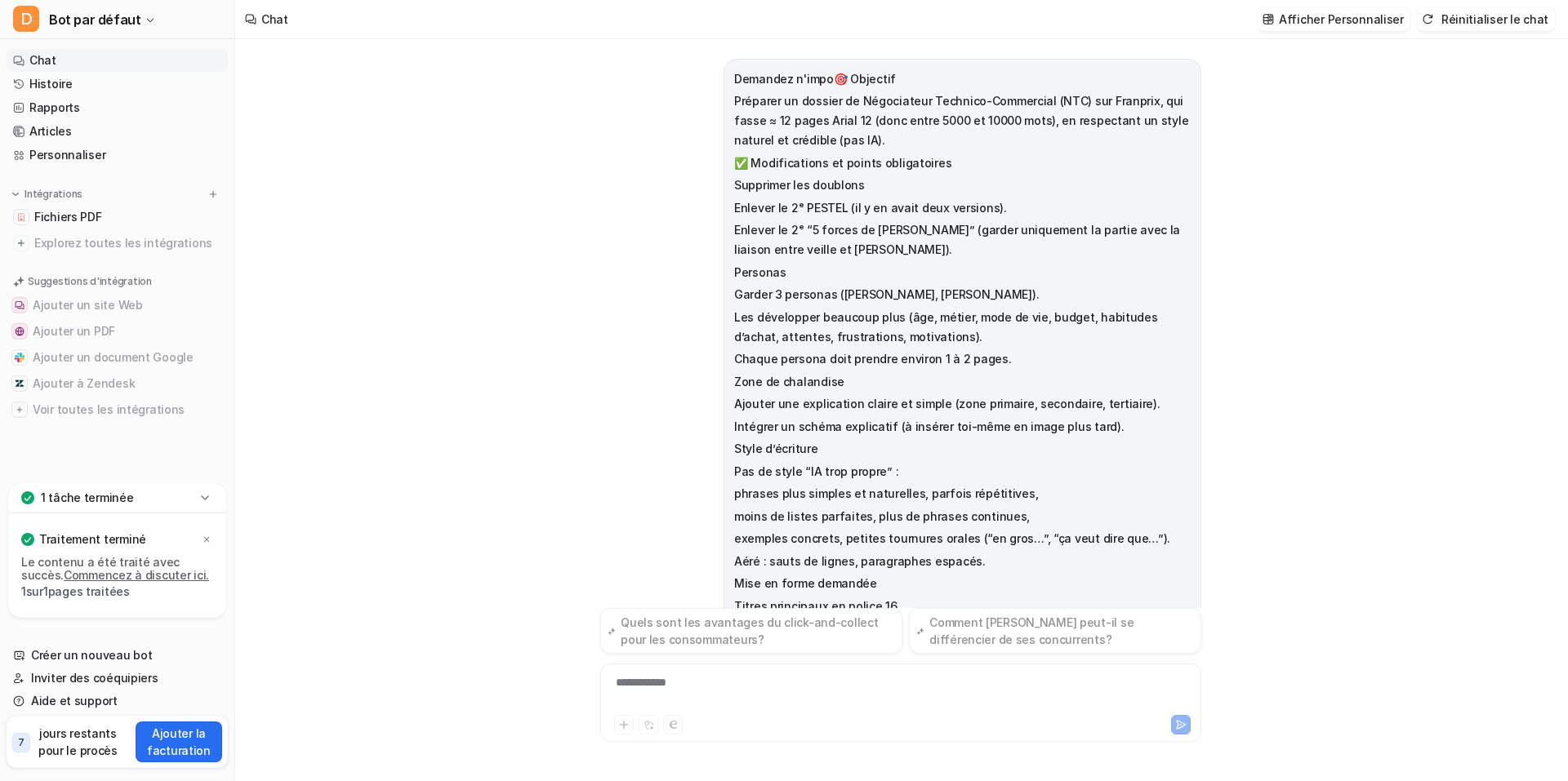
scroll to position [240, 0]
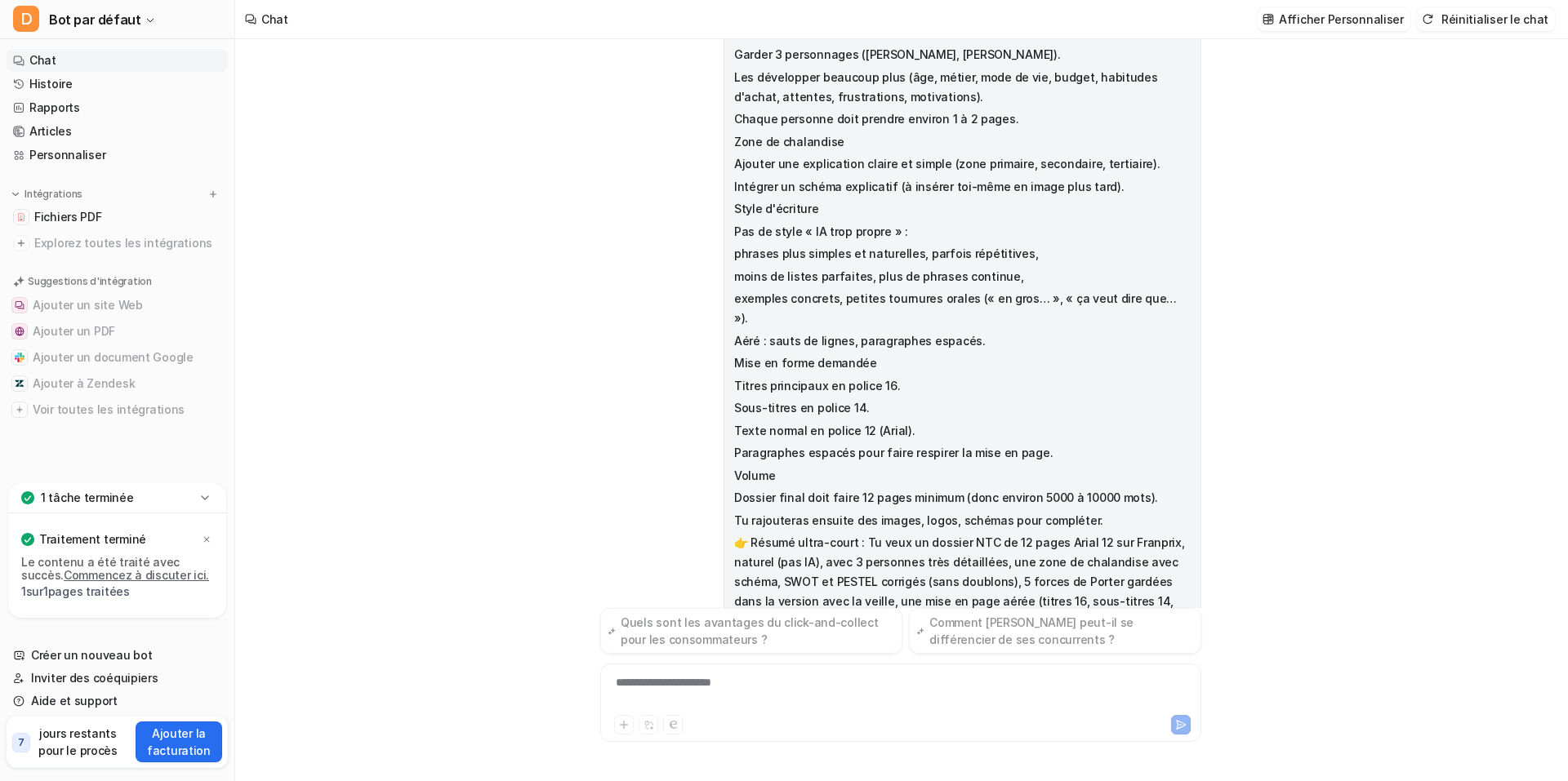
click at [1182, 517] on div "Demandez n'impo🎯 Objectif Préparer un dossier de Négociateur Technico-Commercia…" at bounding box center [900, 410] width 627 height 742
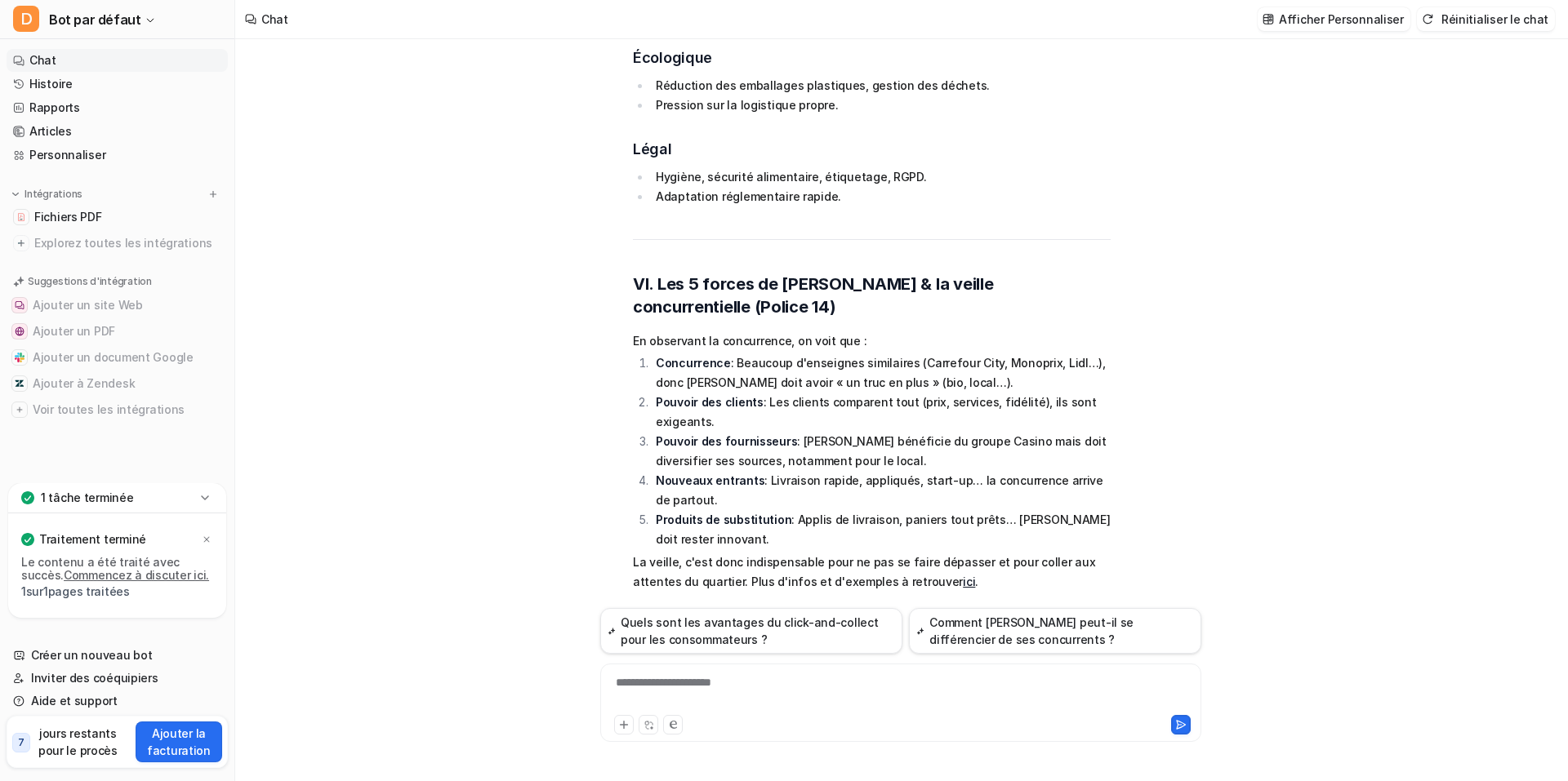
scroll to position [4134, 0]
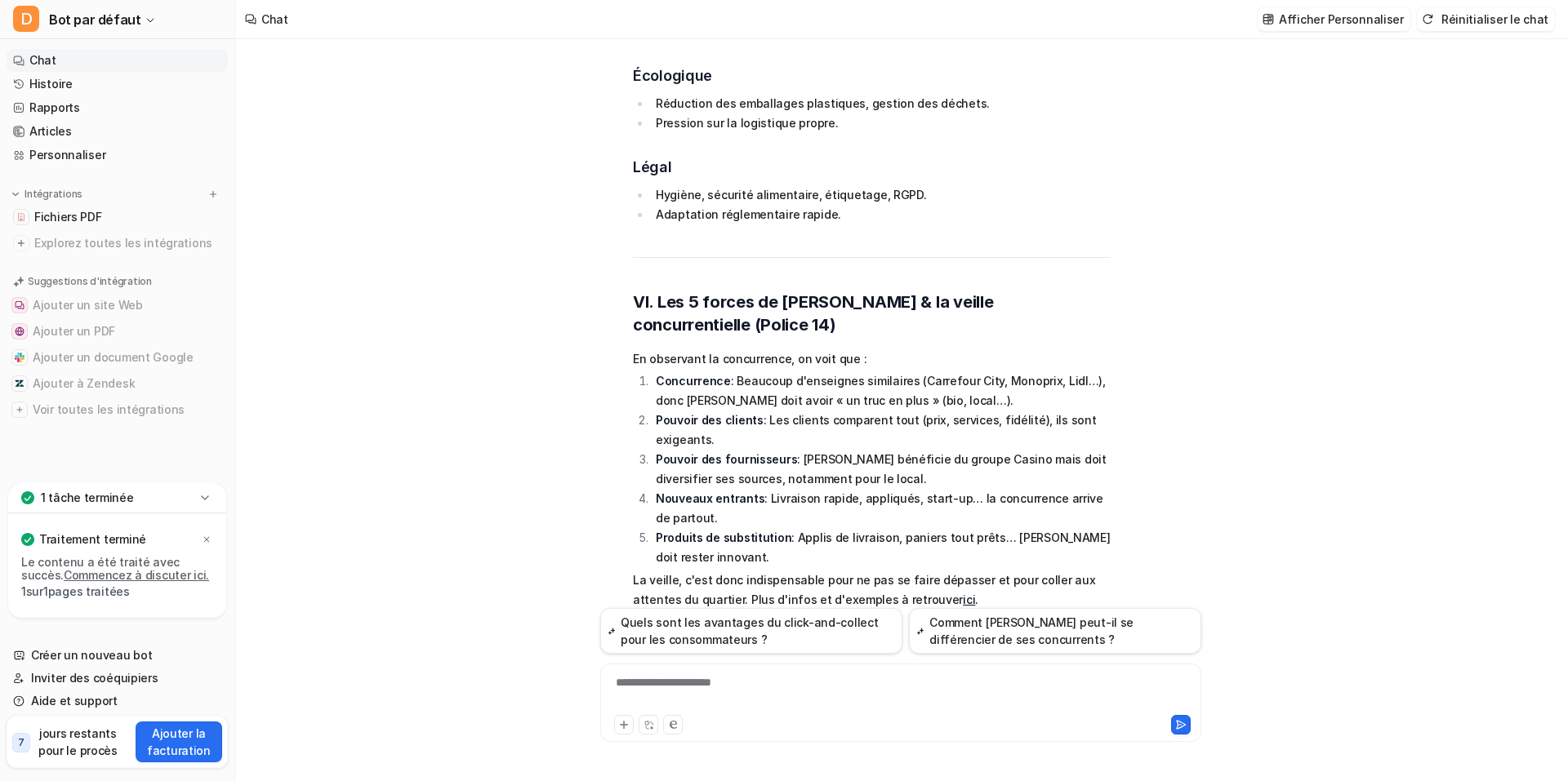
click at [741, 694] on div "**********" at bounding box center [882, 693] width 556 height 37
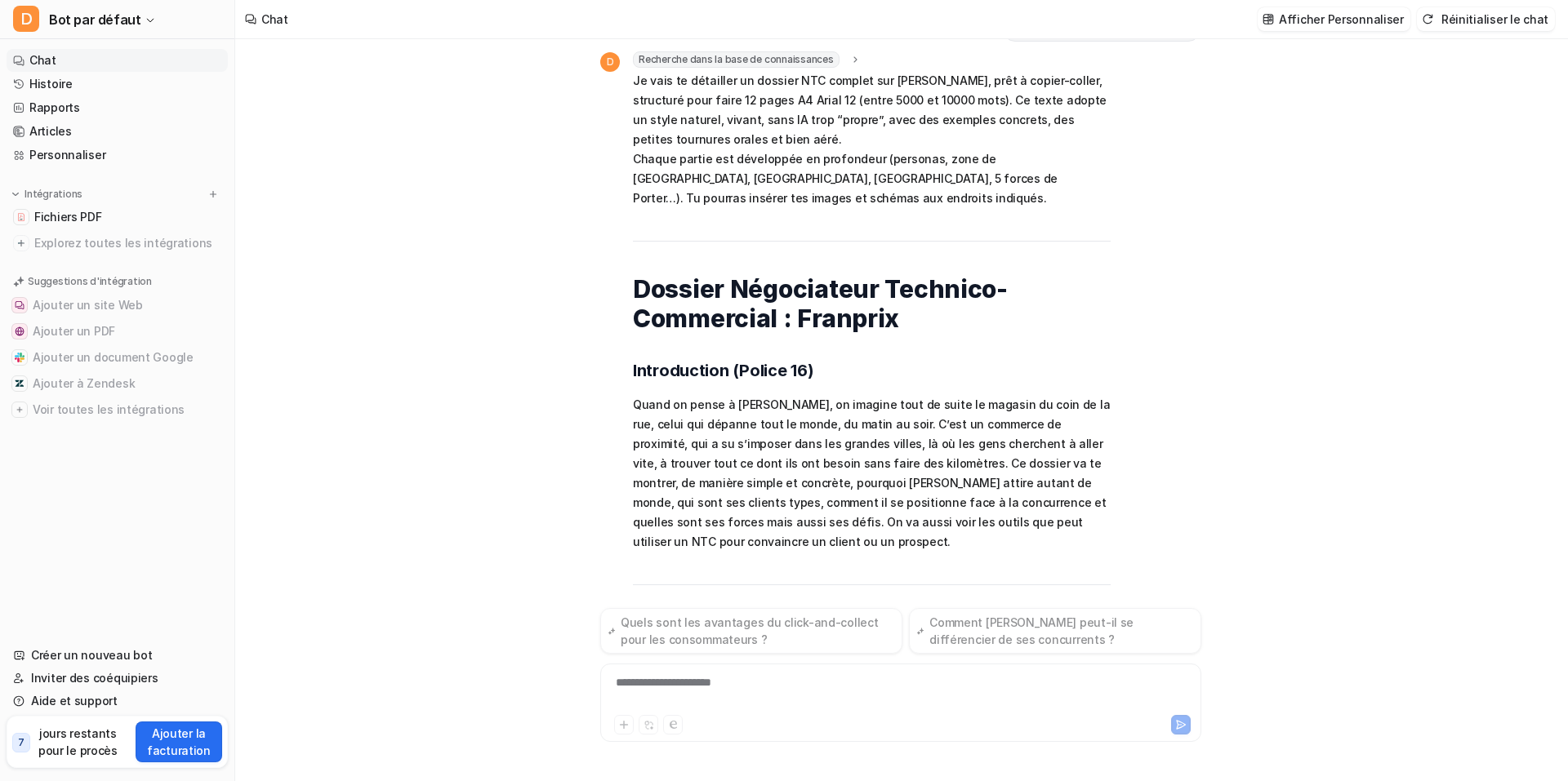
scroll to position [5230, 0]
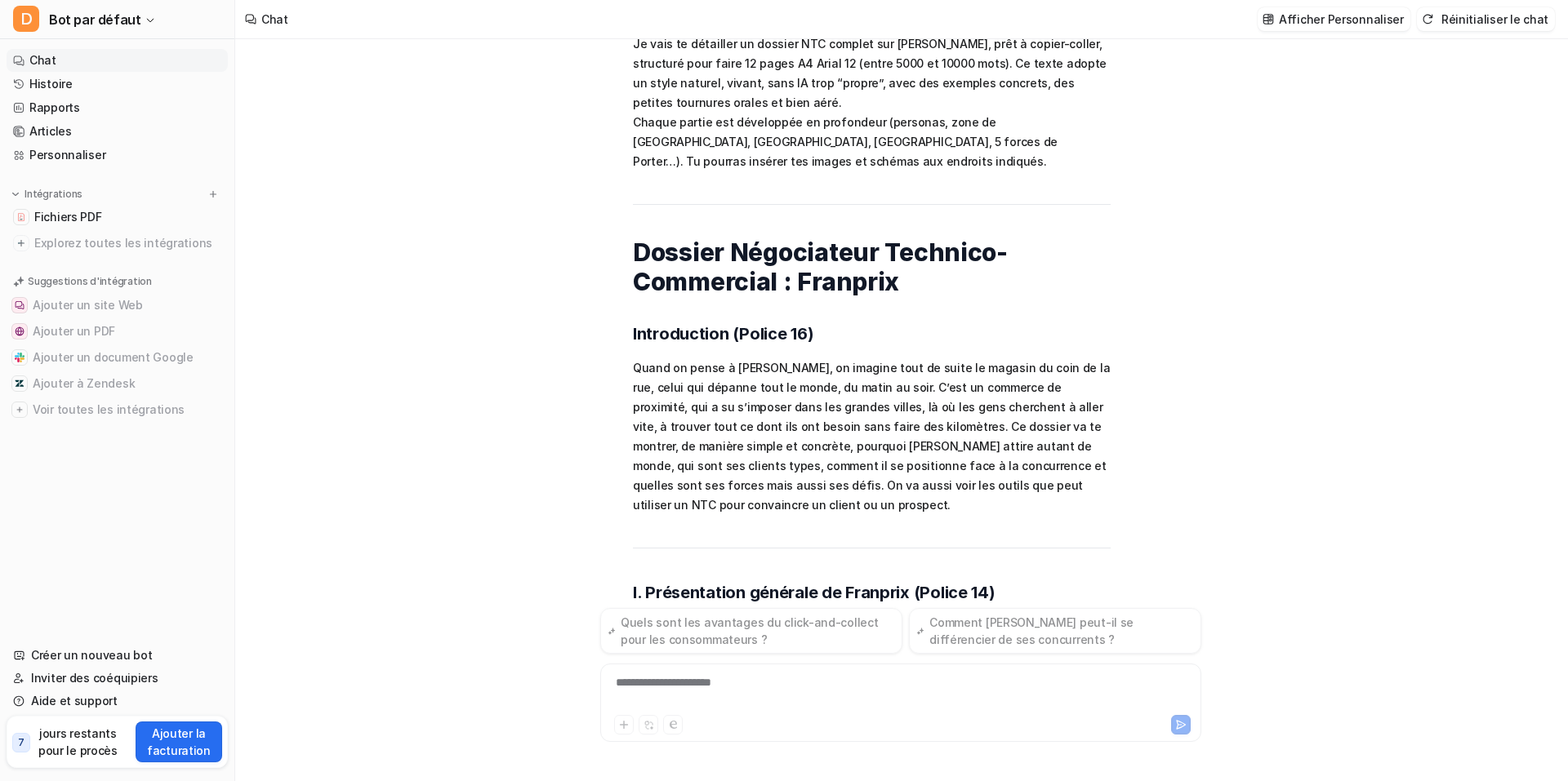
click at [1559, 379] on div "Demandez n'impo🎯 Objectif Préparer un dossier de Négociateur Technico-Commercia…" at bounding box center [900, 410] width 1331 height 742
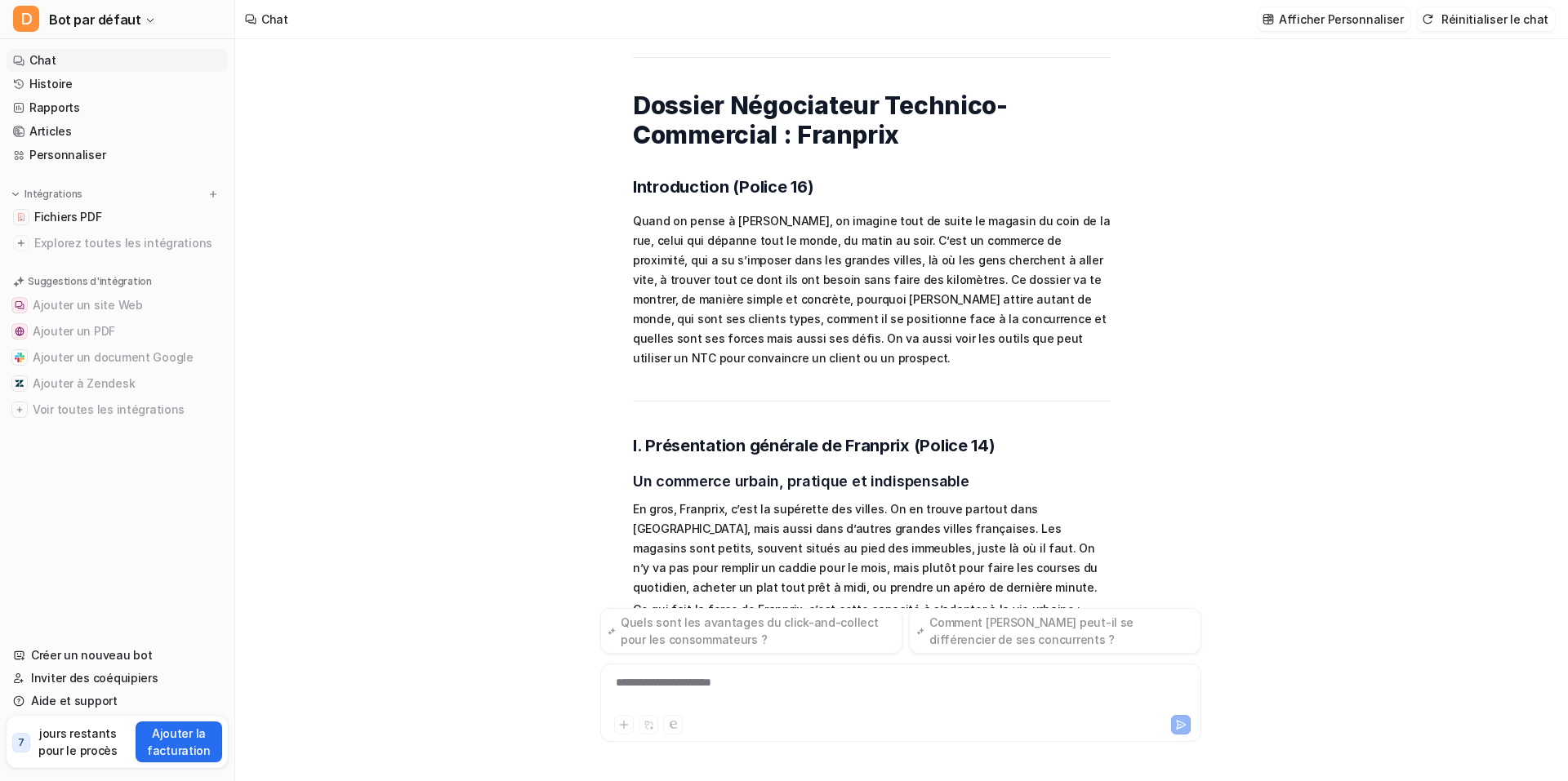
click at [1510, 374] on div "Demandez n'impo🎯 Objectif Préparer un dossier de Négociateur Technico-Commercia…" at bounding box center [900, 410] width 1331 height 742
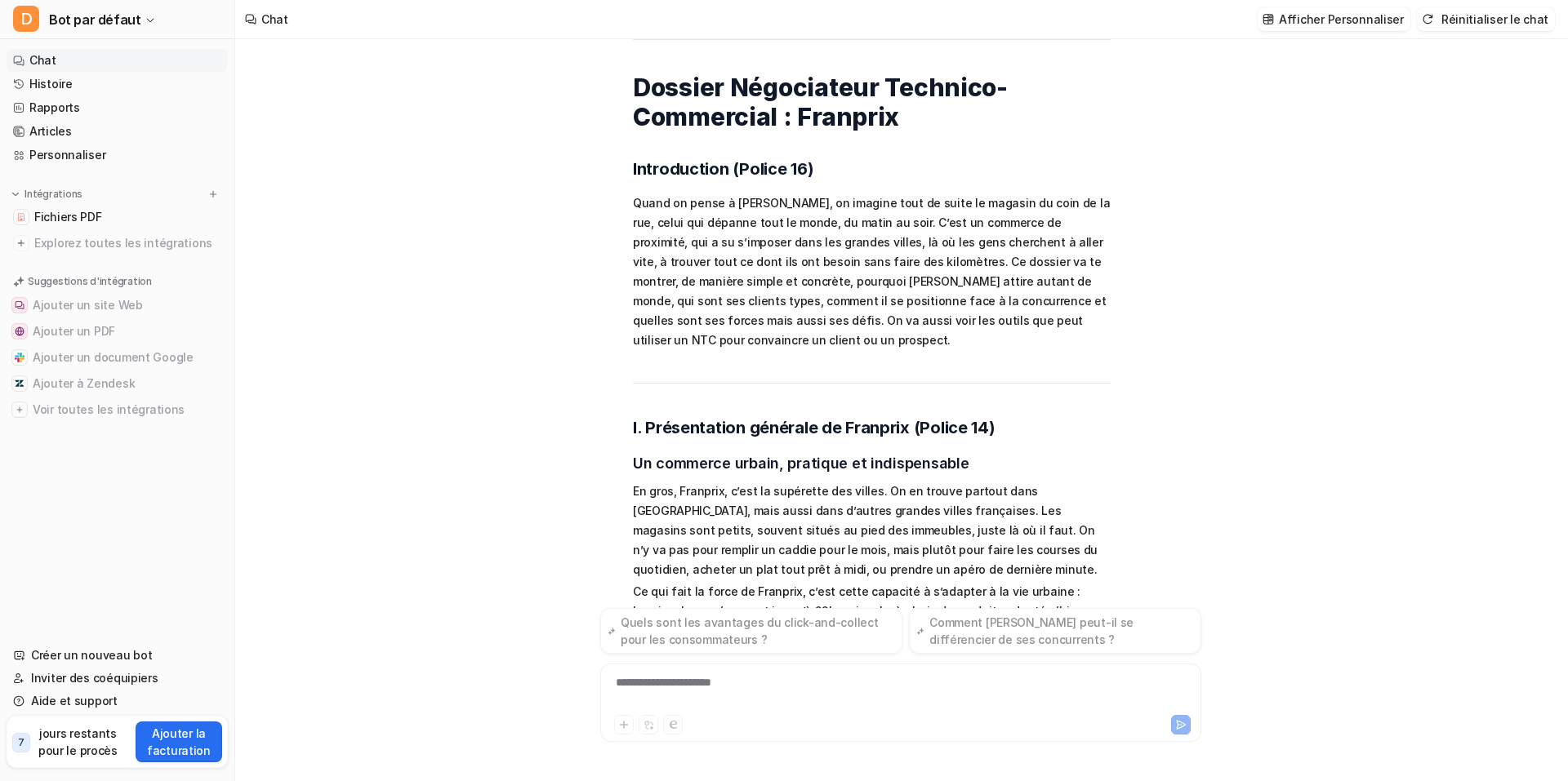
click at [1567, 360] on div at bounding box center [1567, 410] width 2 height 742
click at [1566, 360] on div "Demandez n'impo🎯 Objectif Préparer un dossier de Négociateur Technico-Commercia…" at bounding box center [901, 410] width 1332 height 742
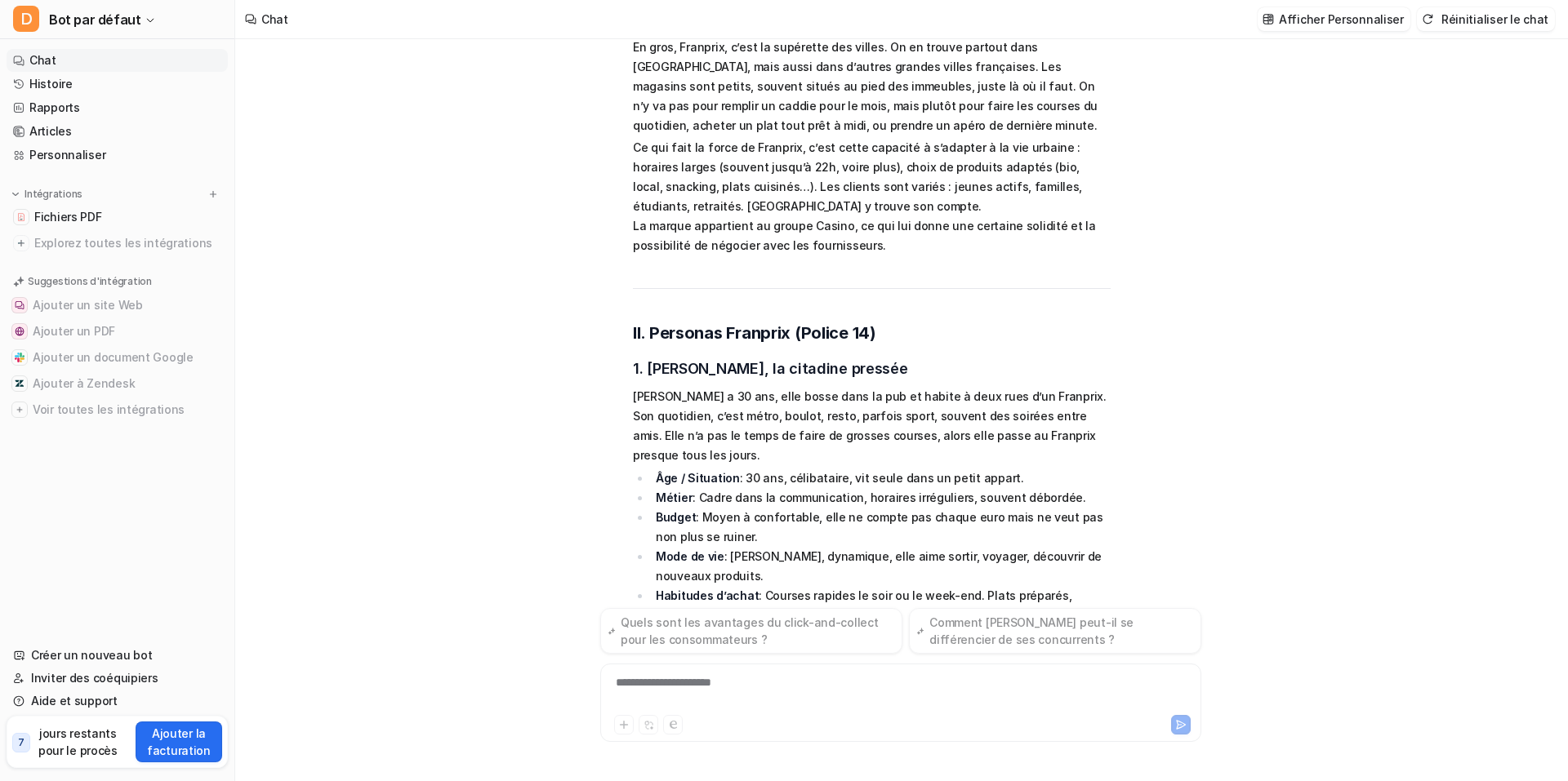
scroll to position [5858, 0]
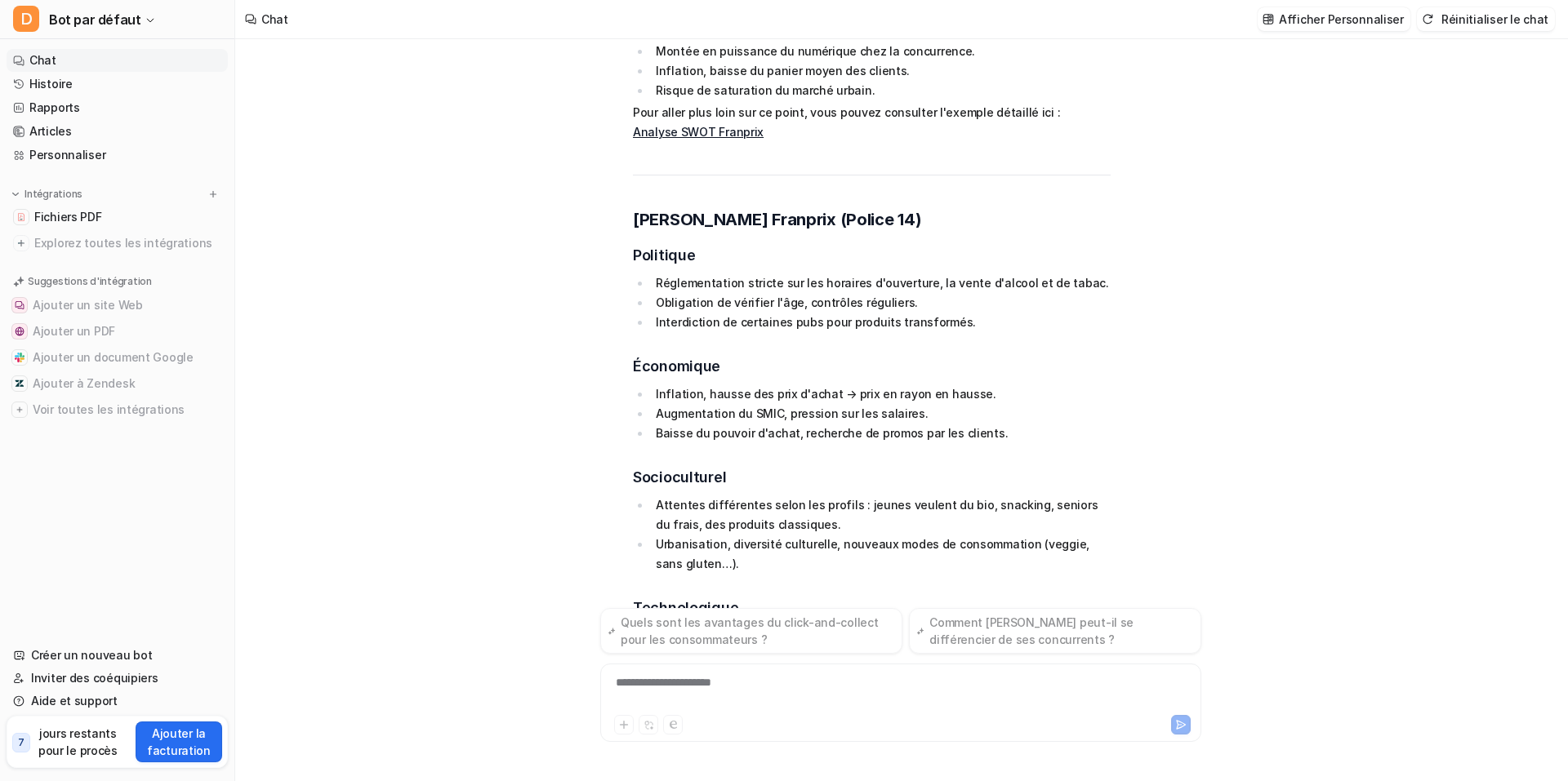
scroll to position [8752, 0]
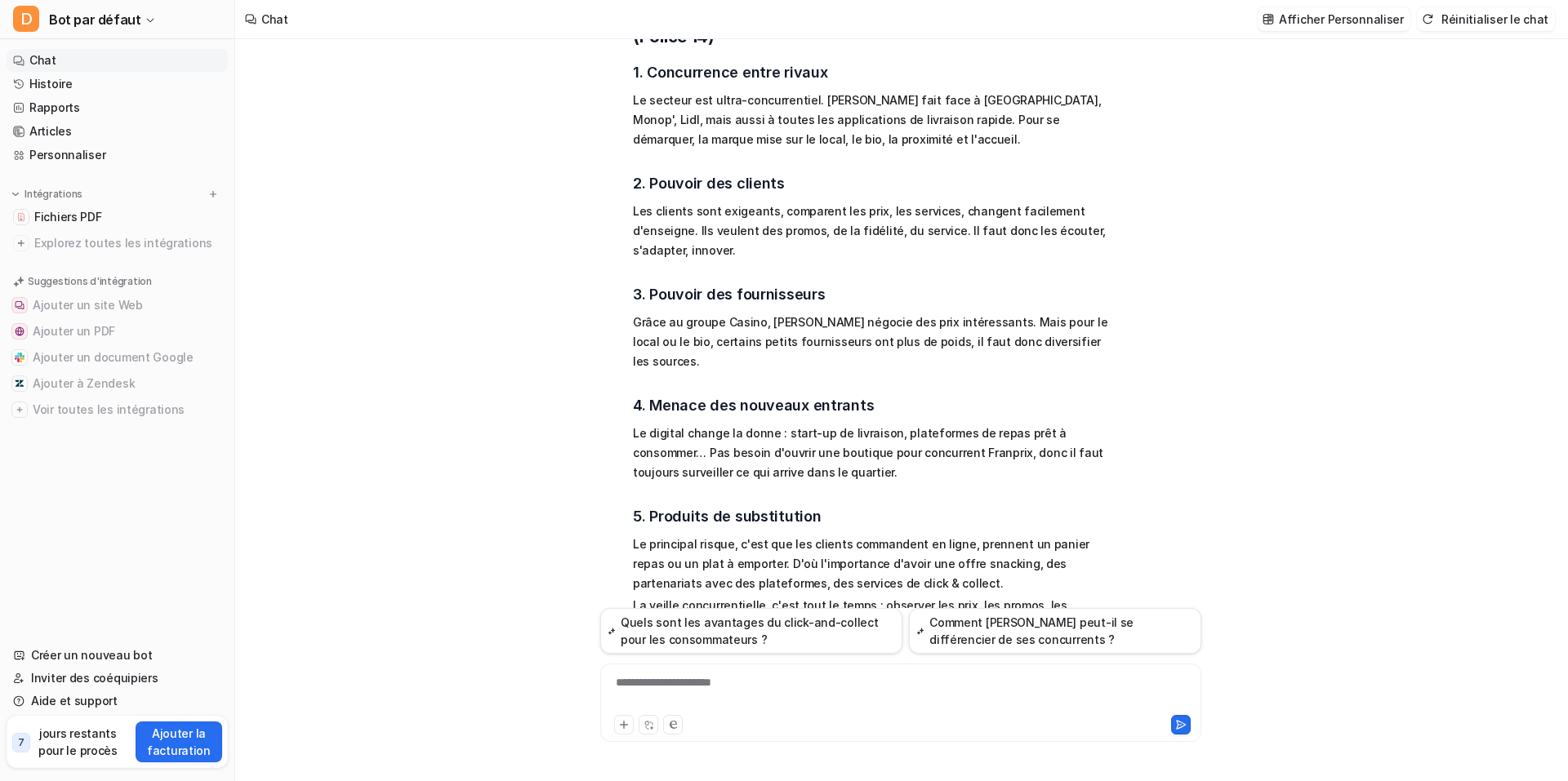
scroll to position [9746, 0]
